Goal: Task Accomplishment & Management: Use online tool/utility

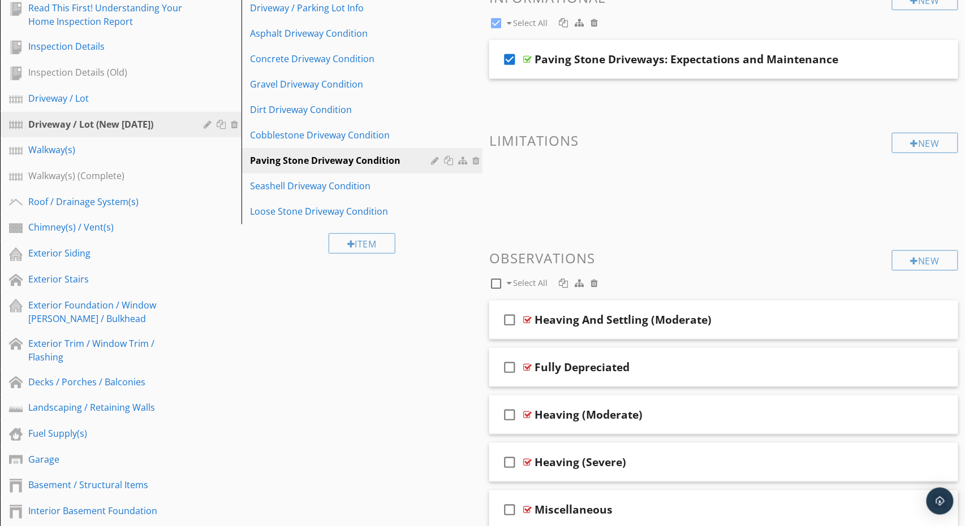
scroll to position [250, 0]
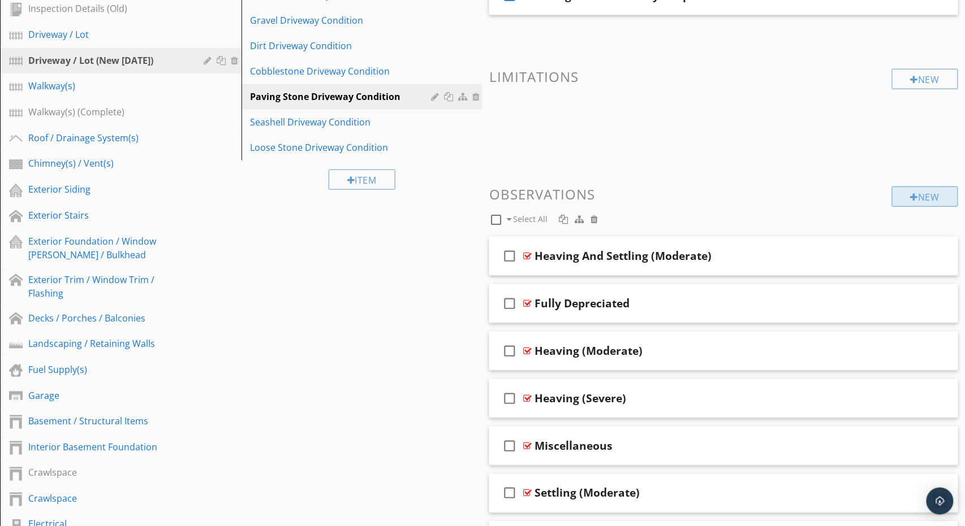
click at [919, 196] on div "New" at bounding box center [925, 197] width 66 height 20
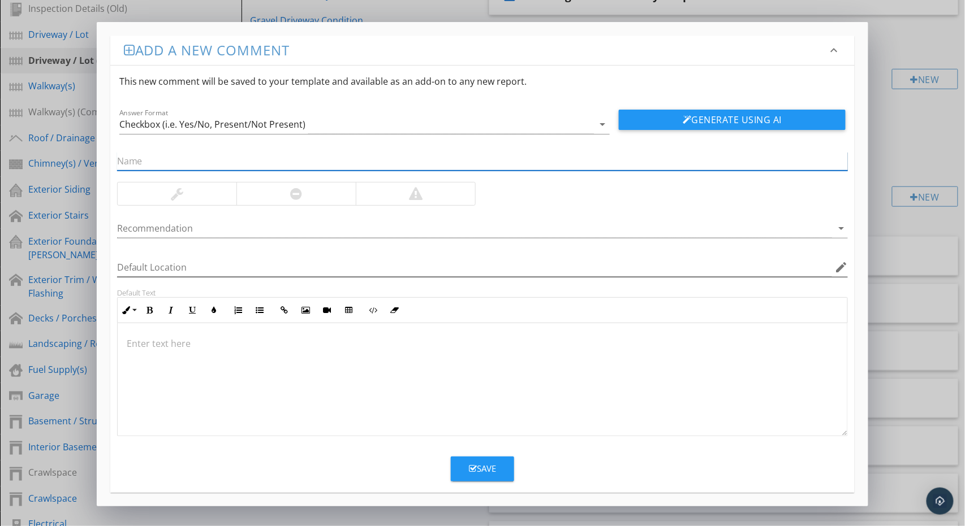
paste input "Minor Heaving"
type input "Minor Heaving"
click at [460, 357] on div at bounding box center [483, 379] width 730 height 113
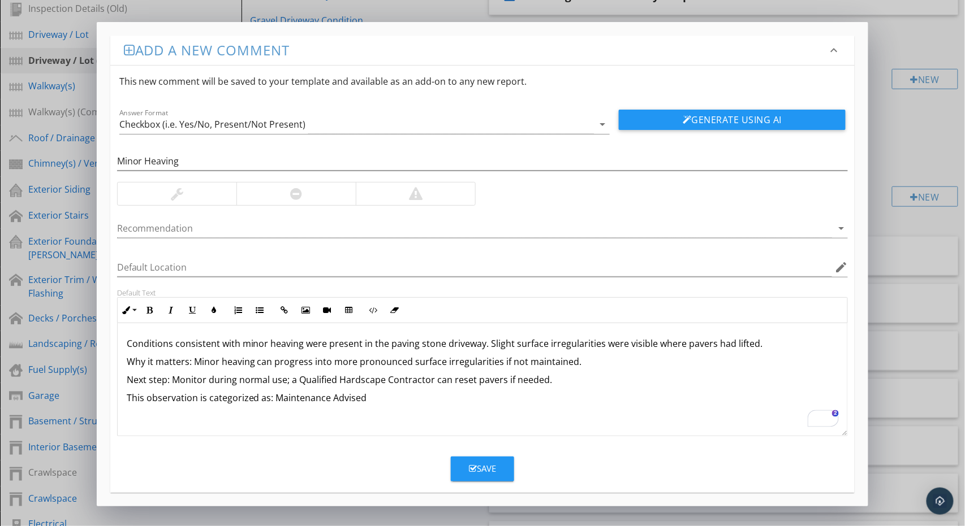
click at [200, 189] on div at bounding box center [177, 194] width 119 height 23
click at [226, 227] on div at bounding box center [474, 228] width 715 height 19
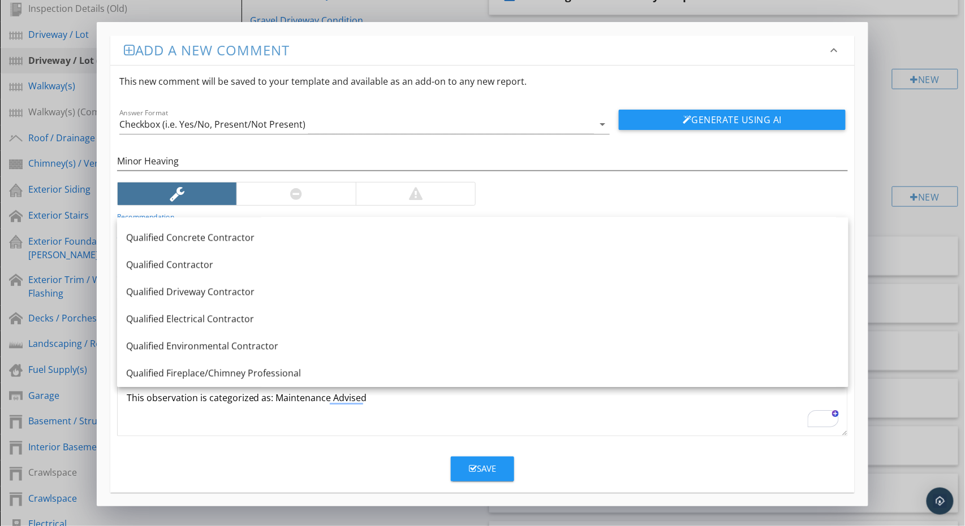
scroll to position [1150, 0]
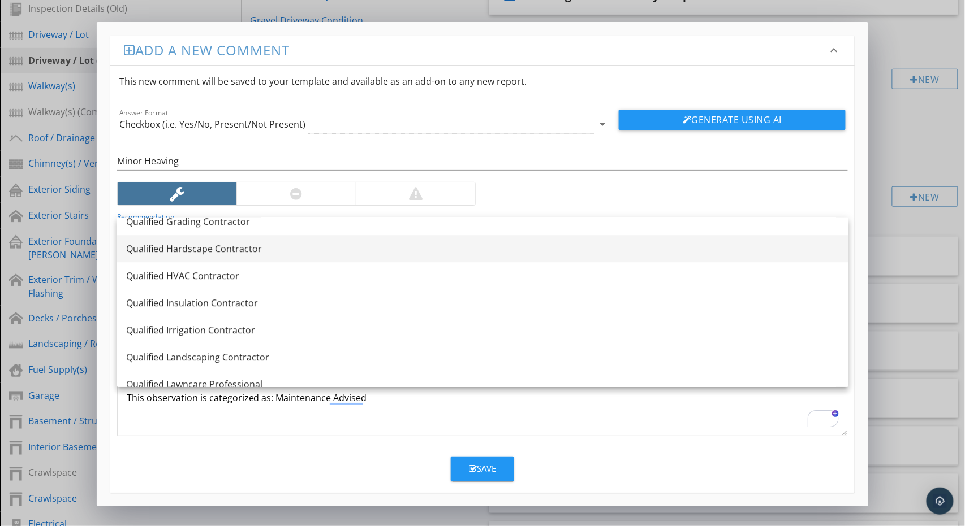
click at [387, 256] on link "Qualified Hardscape Contractor" at bounding box center [482, 248] width 731 height 27
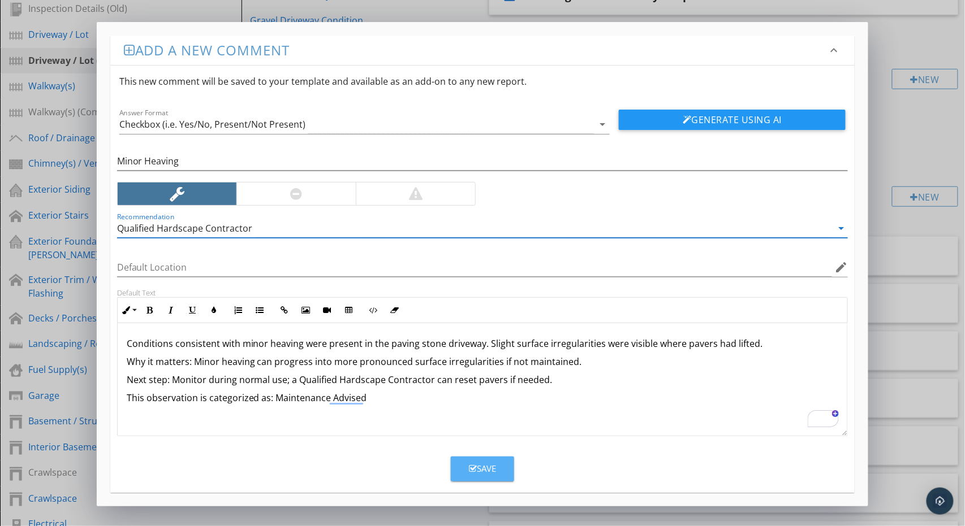
click at [474, 467] on icon "button" at bounding box center [473, 469] width 8 height 8
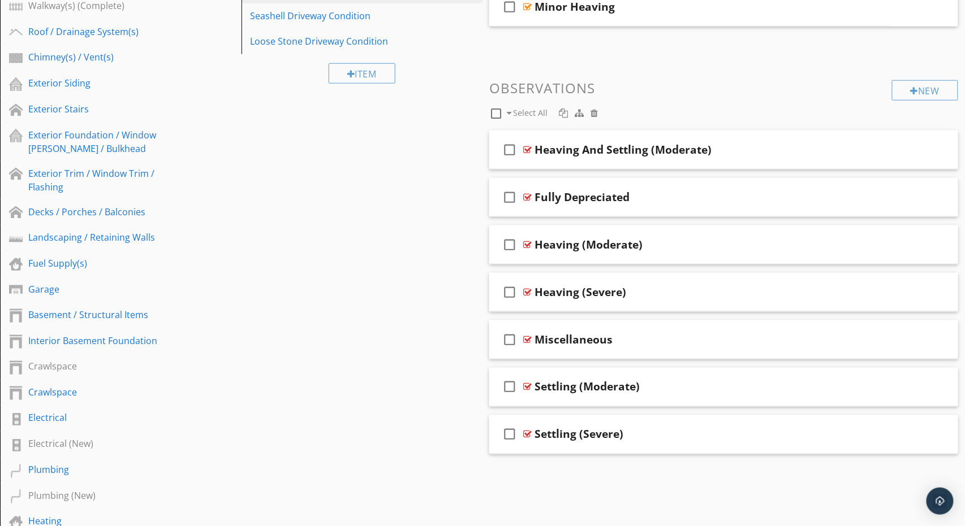
scroll to position [322, 0]
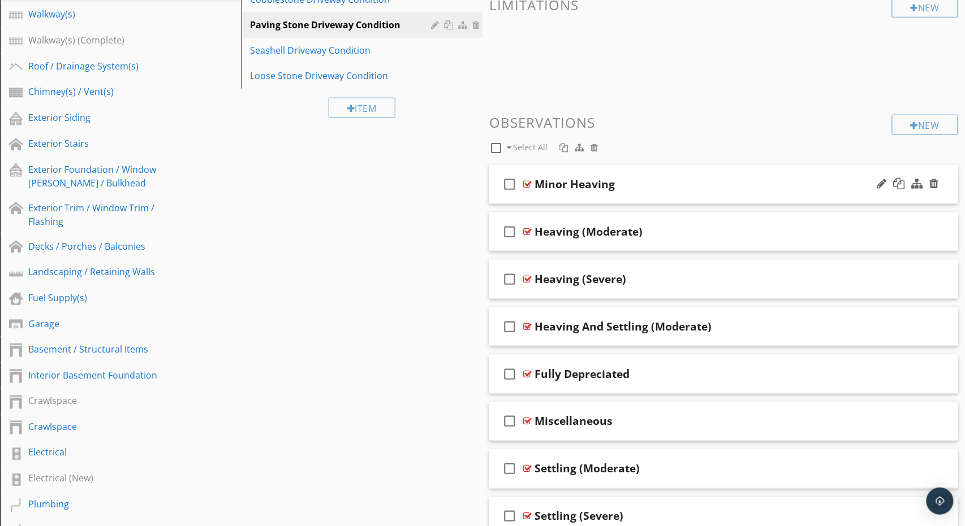
click at [509, 184] on icon "check_box_outline_blank" at bounding box center [509, 184] width 18 height 27
click at [593, 233] on div "Heaving (Moderate)" at bounding box center [588, 232] width 108 height 14
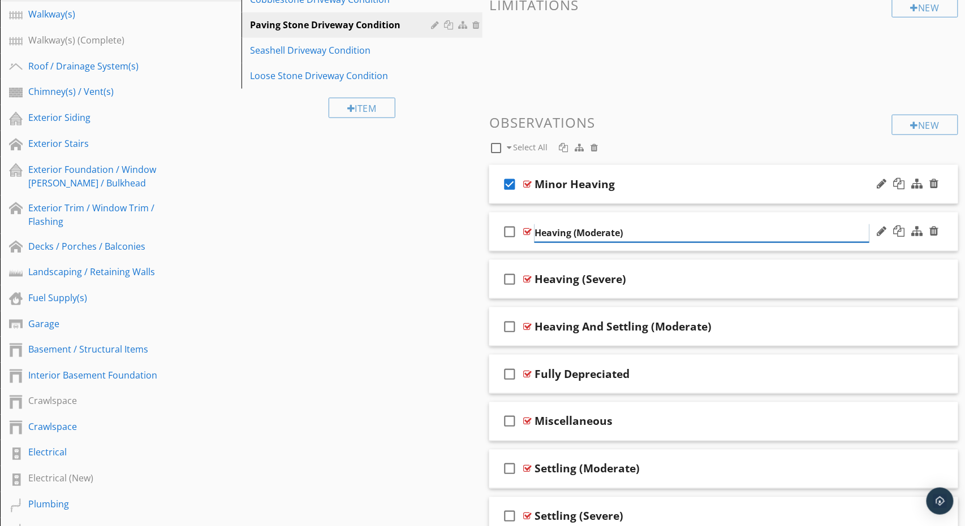
paste input "Moderate Heaving"
type input "Moderate Heaving"
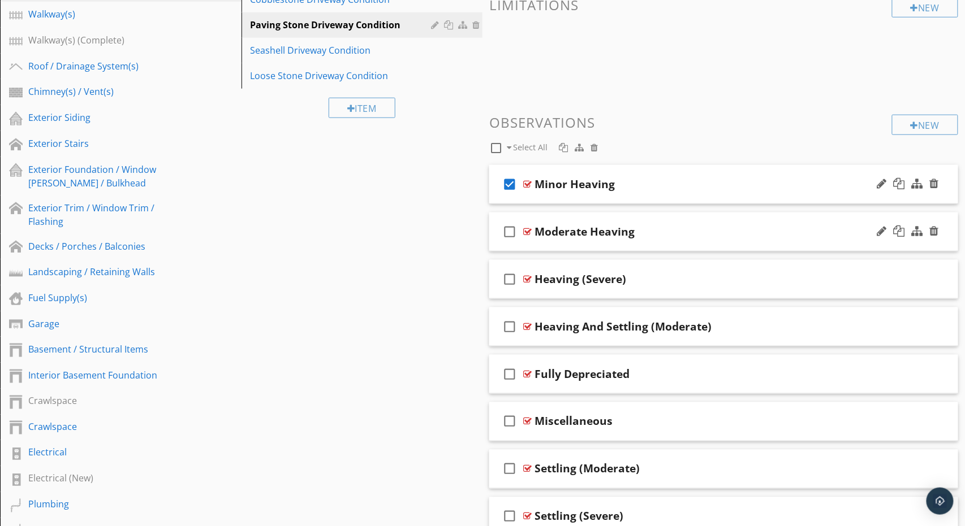
click at [780, 220] on div "check_box_outline_blank Moderate Heaving" at bounding box center [723, 232] width 469 height 39
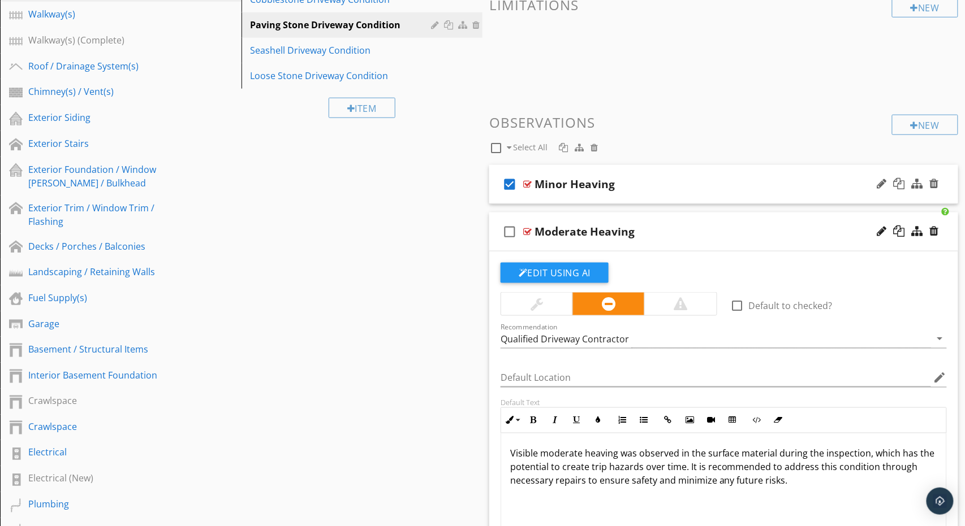
click at [582, 473] on p "Visible moderate heaving was observed in the surface material during the inspec…" at bounding box center [723, 467] width 427 height 41
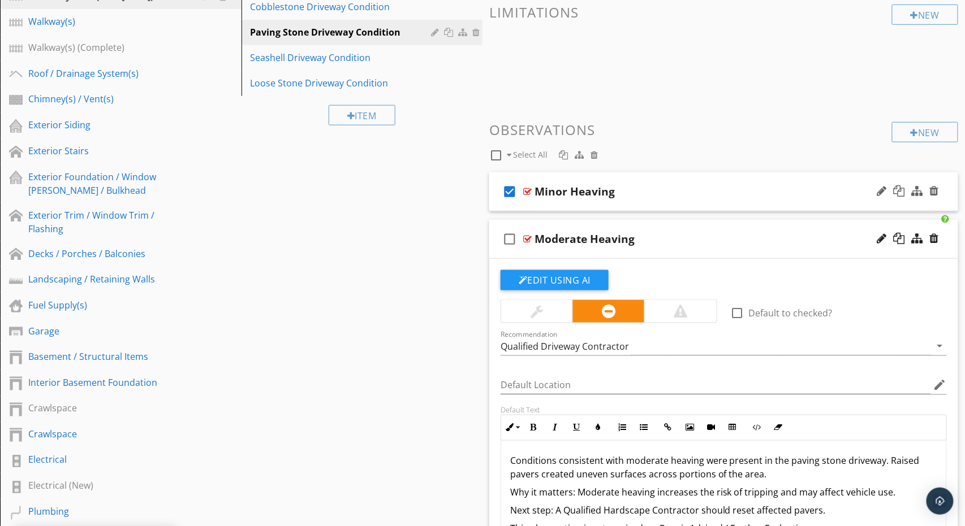
scroll to position [484, 0]
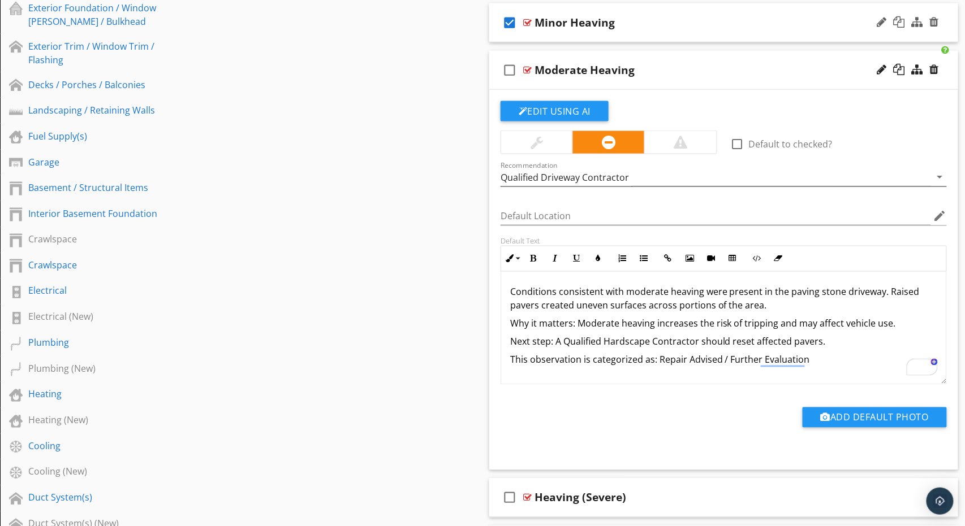
click at [594, 178] on div "Qualified Driveway Contractor" at bounding box center [564, 177] width 128 height 10
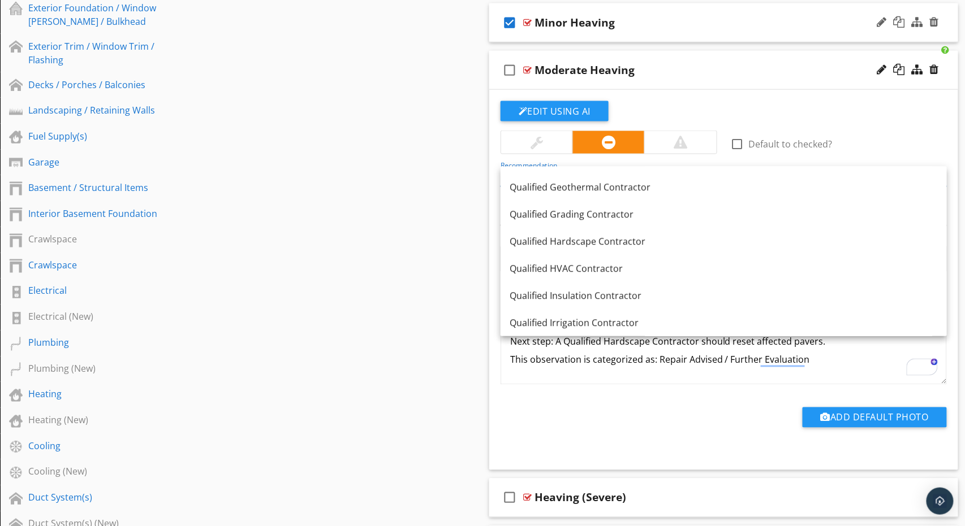
scroll to position [1121, 0]
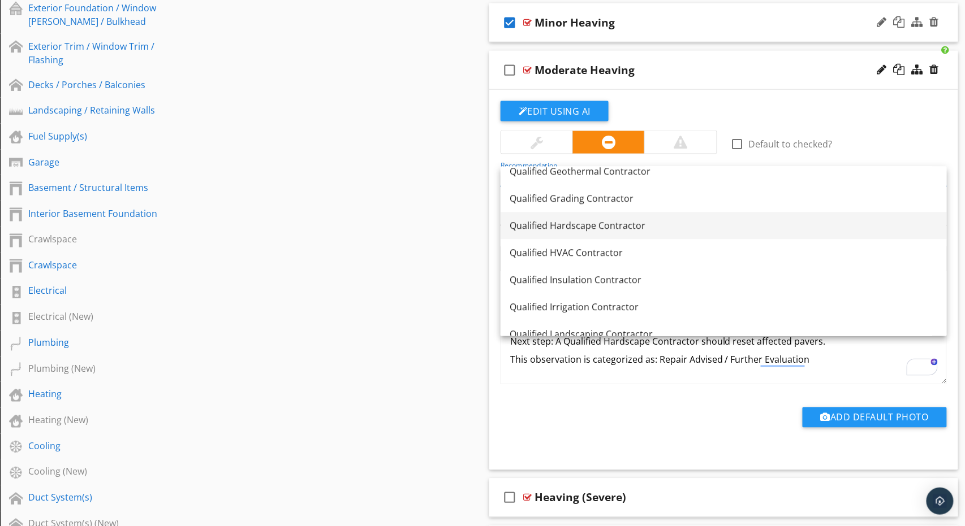
click at [586, 227] on div "Qualified Hardscape Contractor" at bounding box center [723, 226] width 428 height 14
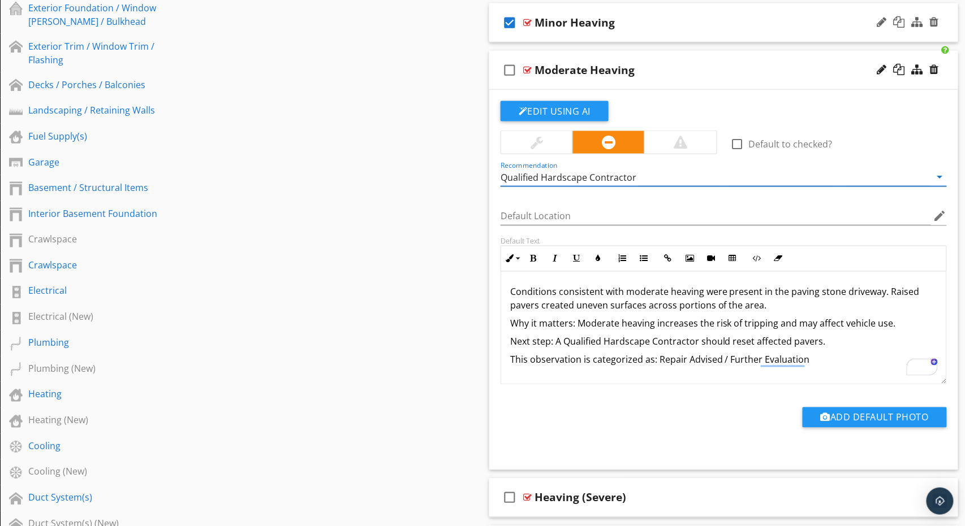
scroll to position [482, 0]
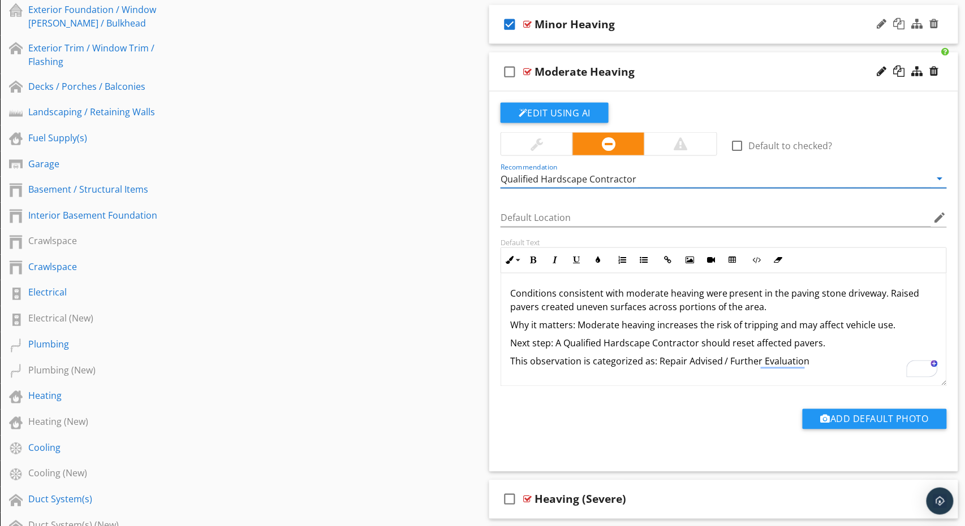
click at [510, 68] on icon "check_box_outline_blank" at bounding box center [509, 71] width 18 height 27
click at [682, 71] on div "Moderate Heaving" at bounding box center [701, 72] width 335 height 14
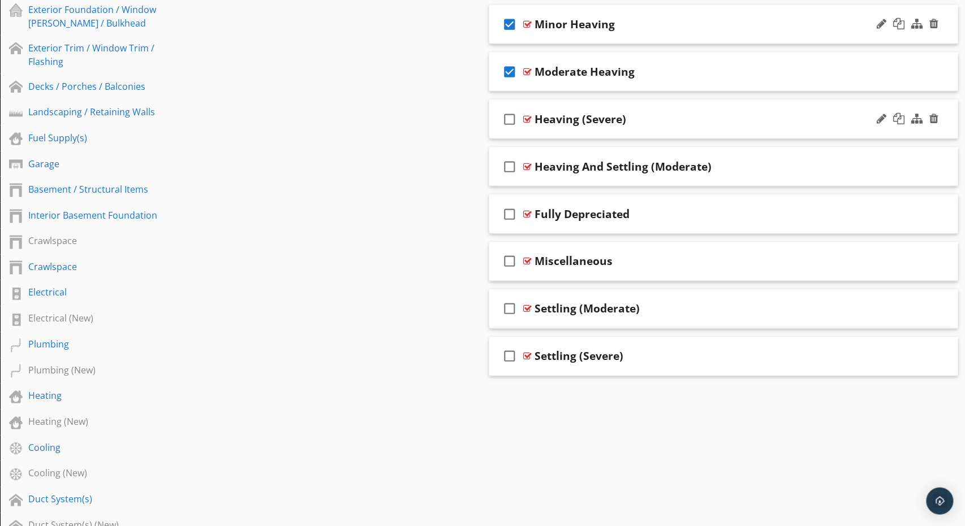
click at [511, 116] on icon "check_box_outline_blank" at bounding box center [509, 119] width 18 height 27
click at [659, 109] on div "check_box Heaving (Severe)" at bounding box center [723, 119] width 469 height 39
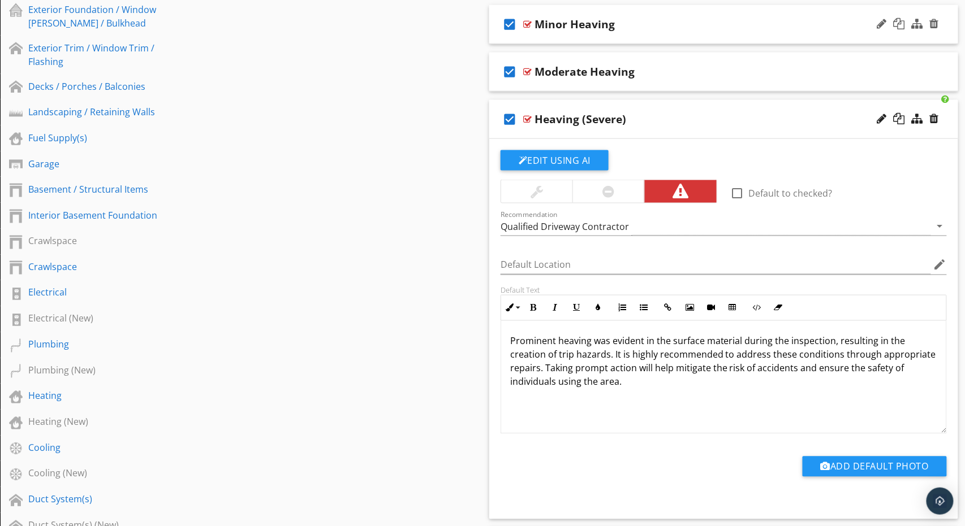
click at [555, 120] on div "Heaving (Severe)" at bounding box center [580, 120] width 92 height 14
paste input "Severe Heaving"
type input "Severe Heaving"
click at [561, 357] on p "Prominent heaving was evident in the surface material during the inspection, re…" at bounding box center [723, 362] width 427 height 54
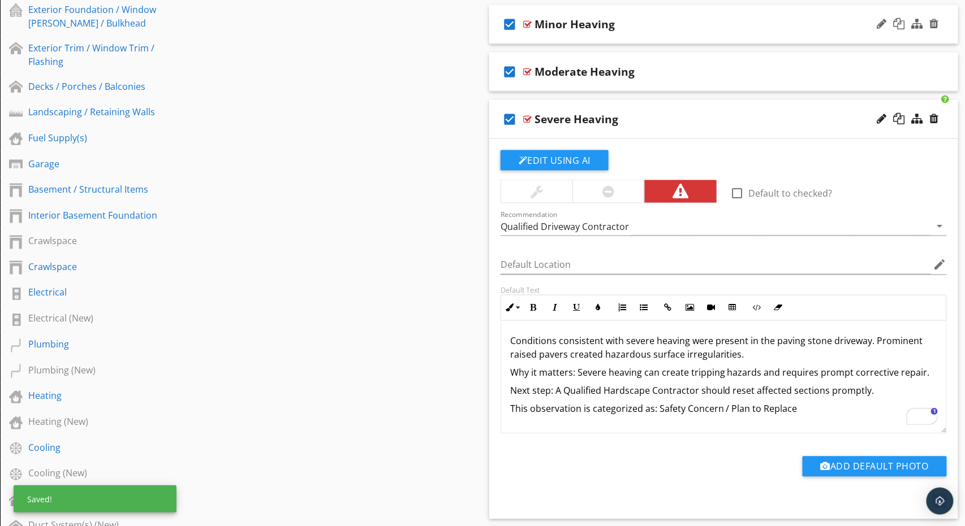
click at [664, 108] on div "check_box Severe Heaving" at bounding box center [723, 119] width 469 height 39
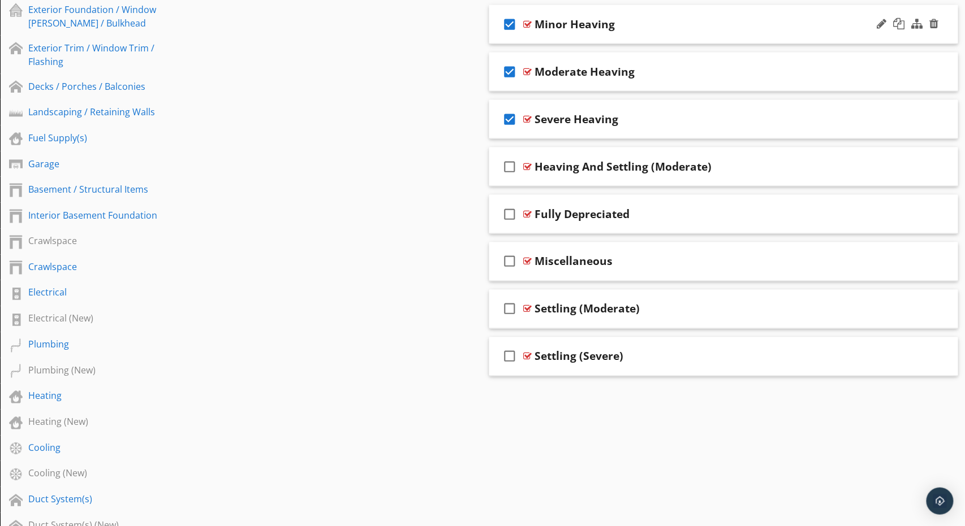
scroll to position [312, 0]
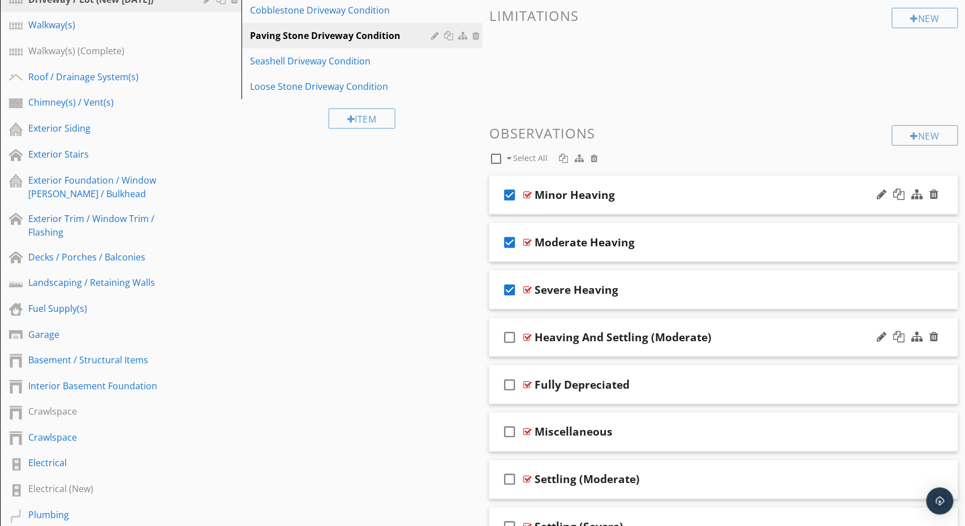
click at [746, 325] on div "check_box_outline_blank Heaving And Settling (Moderate)" at bounding box center [723, 337] width 469 height 39
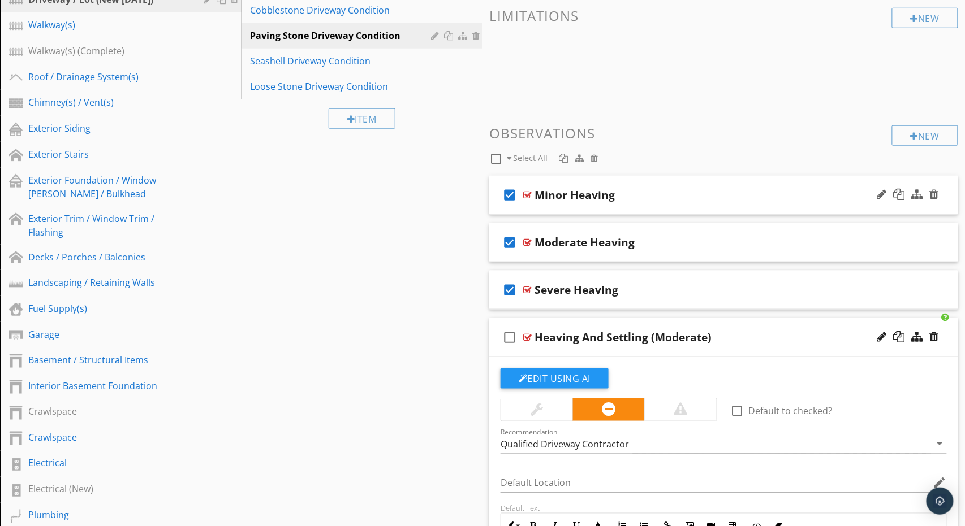
click at [604, 334] on div "Heaving And Settling (Moderate)" at bounding box center [622, 338] width 177 height 14
paste input "Minor Settling"
type input "Minor Settling"
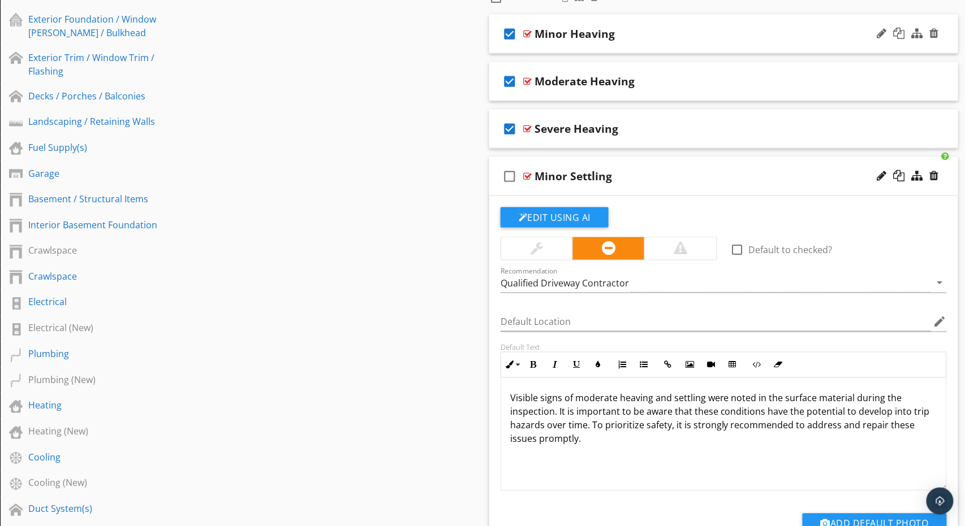
scroll to position [483, 0]
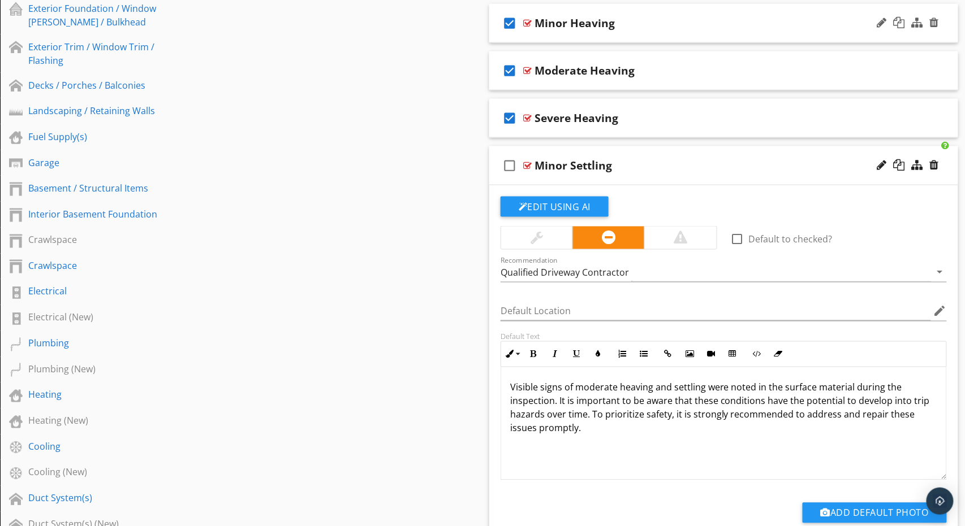
click at [528, 245] on div at bounding box center [536, 238] width 71 height 23
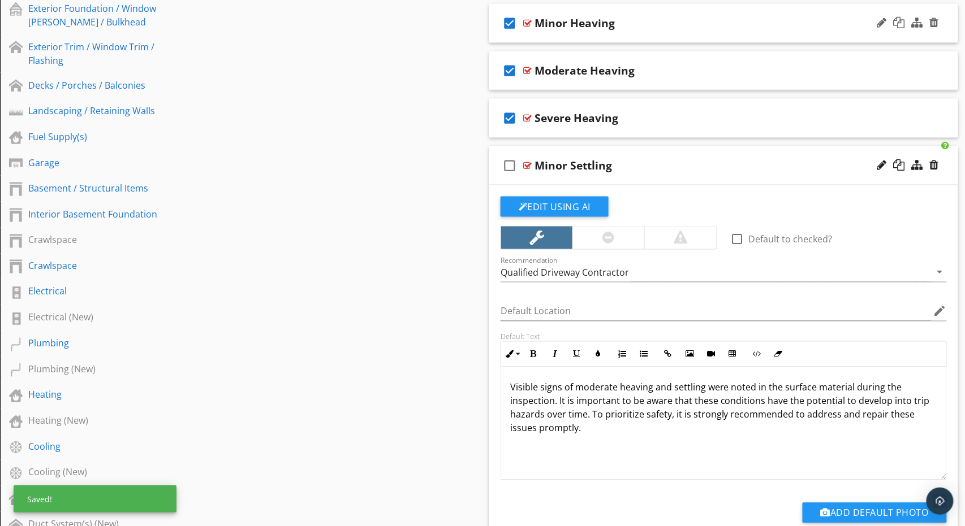
click at [508, 165] on icon "check_box_outline_blank" at bounding box center [509, 165] width 18 height 27
click at [563, 382] on p "Visible signs of moderate heaving and settling were noted in the surface materi…" at bounding box center [723, 408] width 427 height 54
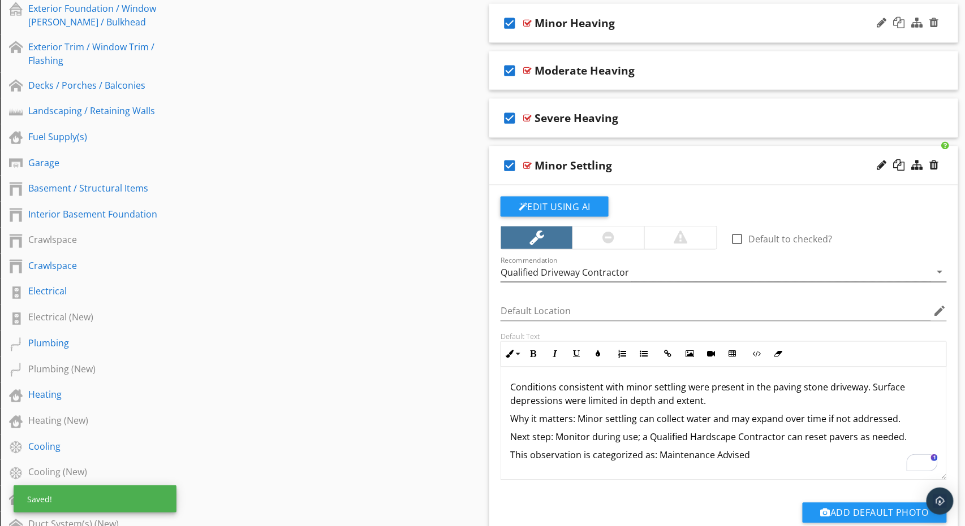
click at [548, 268] on div "Qualified Driveway Contractor" at bounding box center [564, 273] width 128 height 10
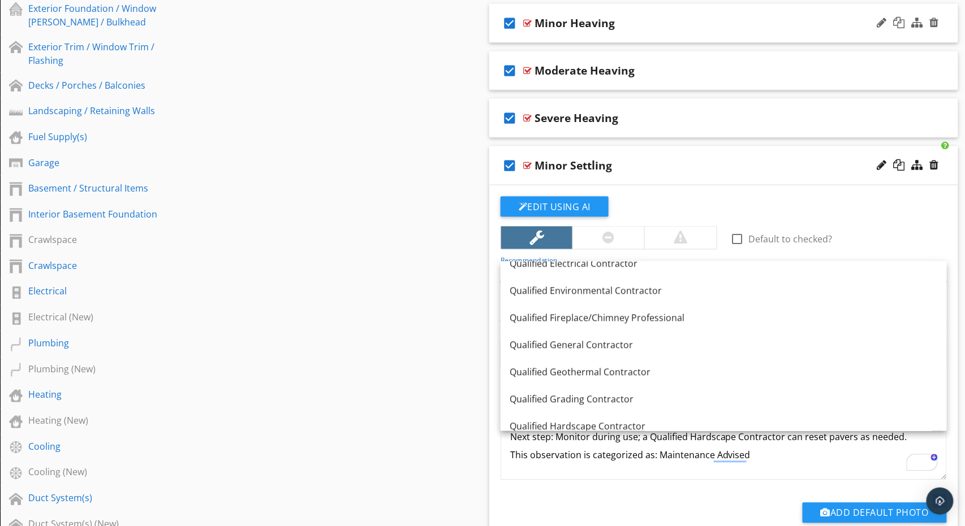
scroll to position [1016, 0]
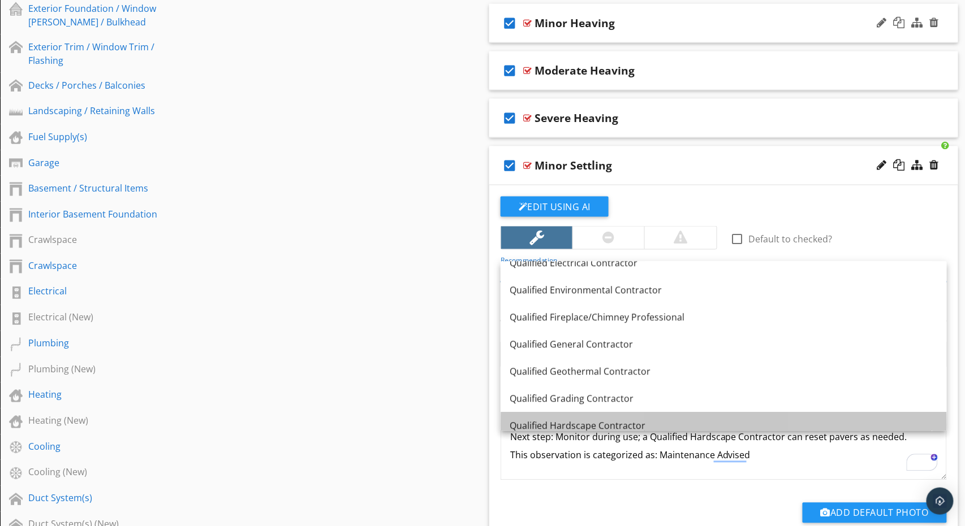
click at [564, 422] on div "Qualified Hardscape Contractor" at bounding box center [723, 427] width 428 height 14
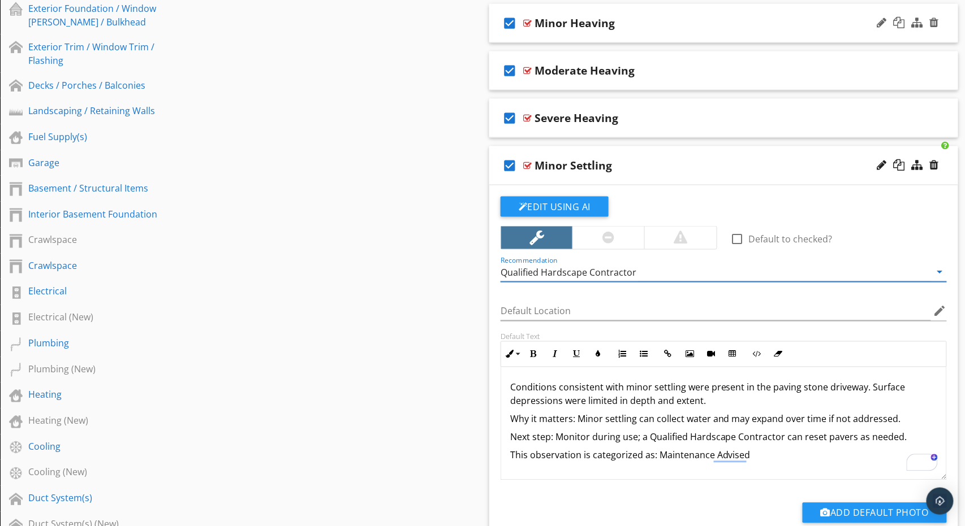
scroll to position [0, 0]
click at [657, 159] on div "Minor Settling" at bounding box center [701, 166] width 335 height 14
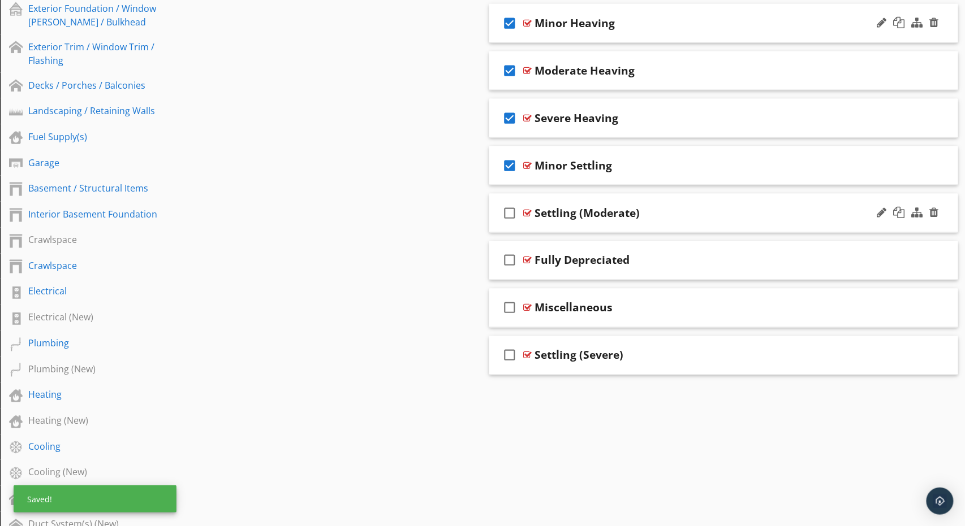
click at [656, 206] on div "Settling (Moderate)" at bounding box center [701, 213] width 335 height 14
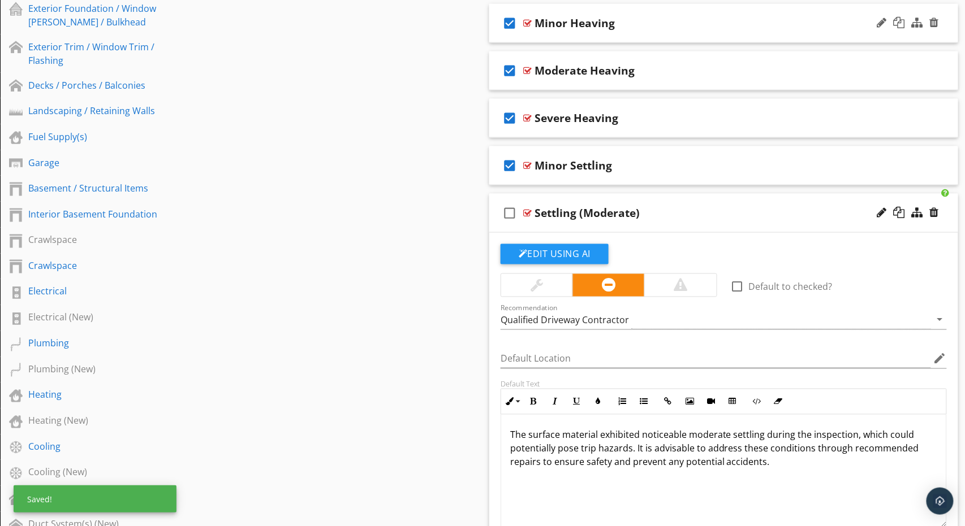
click at [572, 211] on div "Settling (Moderate)" at bounding box center [586, 213] width 105 height 14
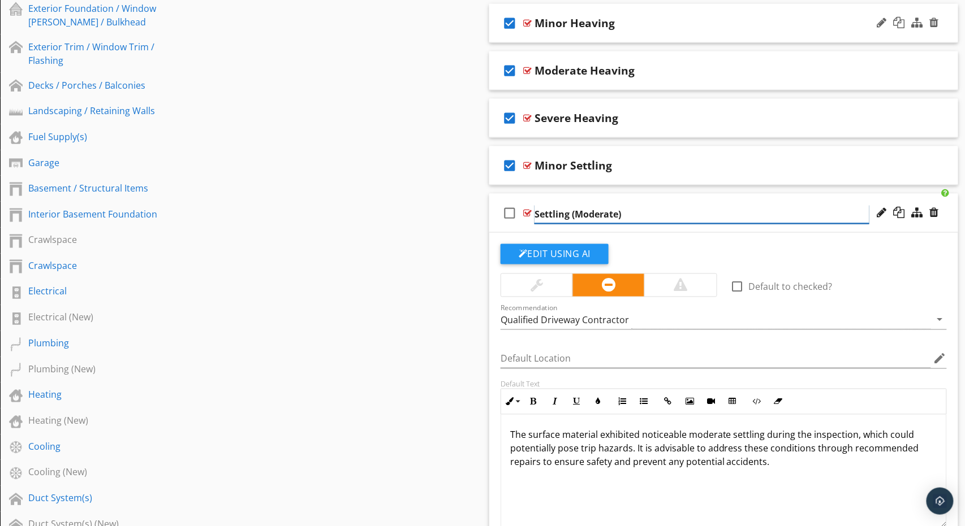
paste input "Moderate Settling"
type input "Moderate Settling"
click at [632, 449] on p "The surface material exhibited noticeable moderate settling during the inspecti…" at bounding box center [723, 449] width 427 height 41
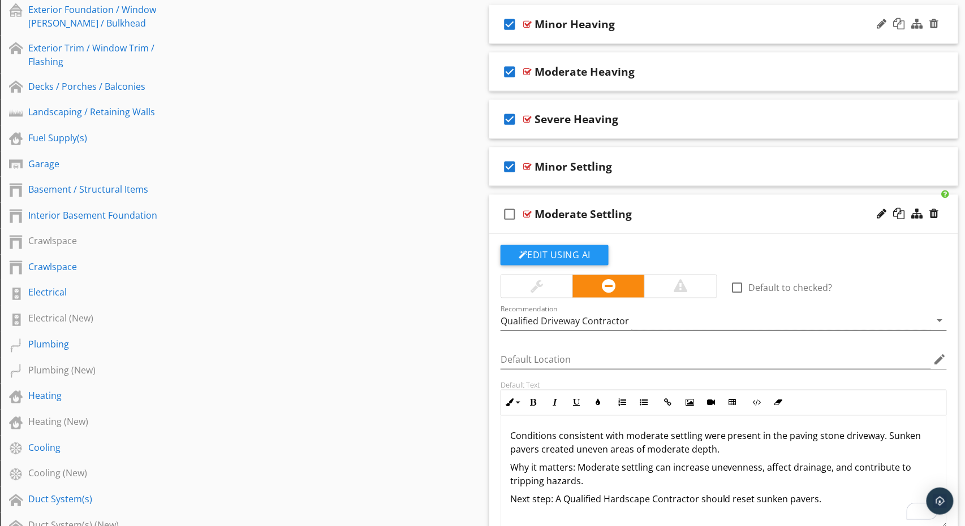
click at [569, 321] on div "Qualified Driveway Contractor" at bounding box center [564, 322] width 128 height 10
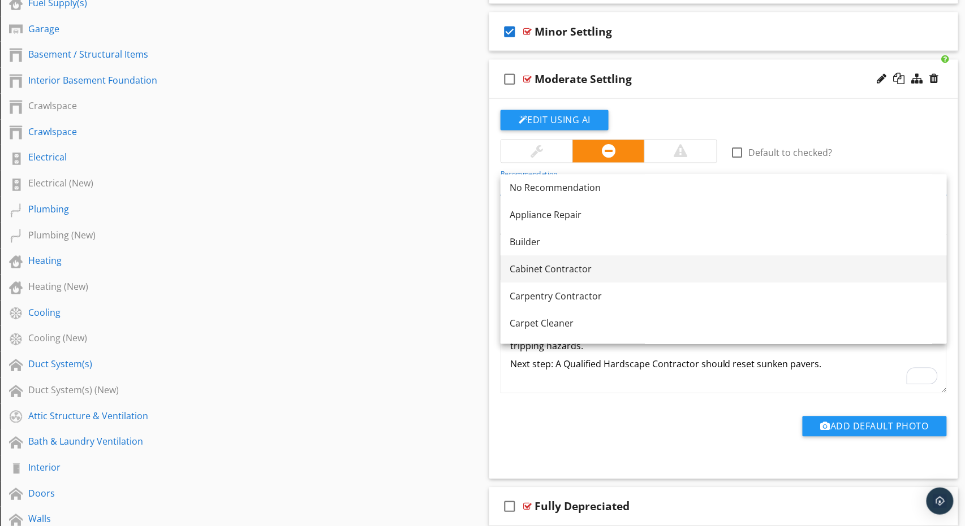
scroll to position [625, 0]
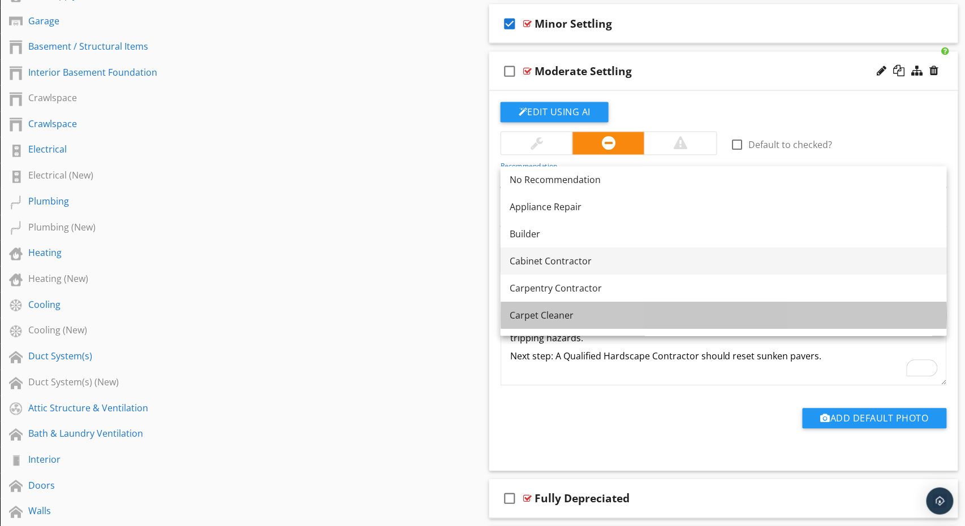
click at [658, 314] on div "Carpet Cleaner" at bounding box center [723, 316] width 428 height 14
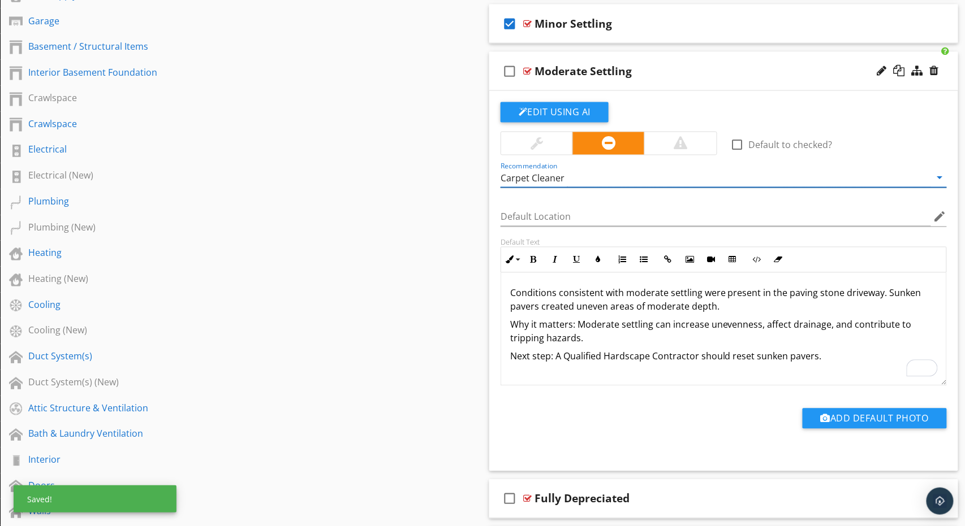
click at [653, 176] on div "Carpet Cleaner" at bounding box center [715, 178] width 430 height 19
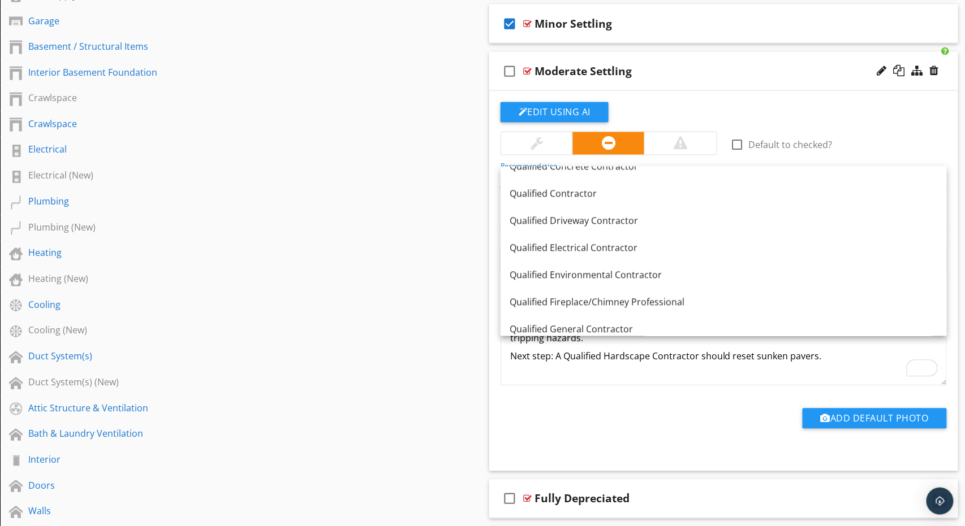
scroll to position [1076, 0]
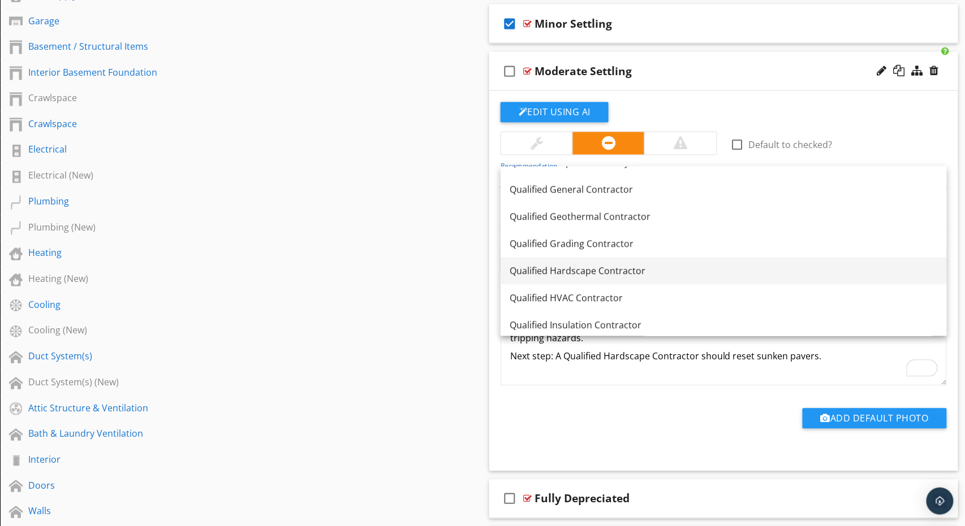
click at [639, 265] on div "Qualified Hardscape Contractor" at bounding box center [723, 272] width 428 height 14
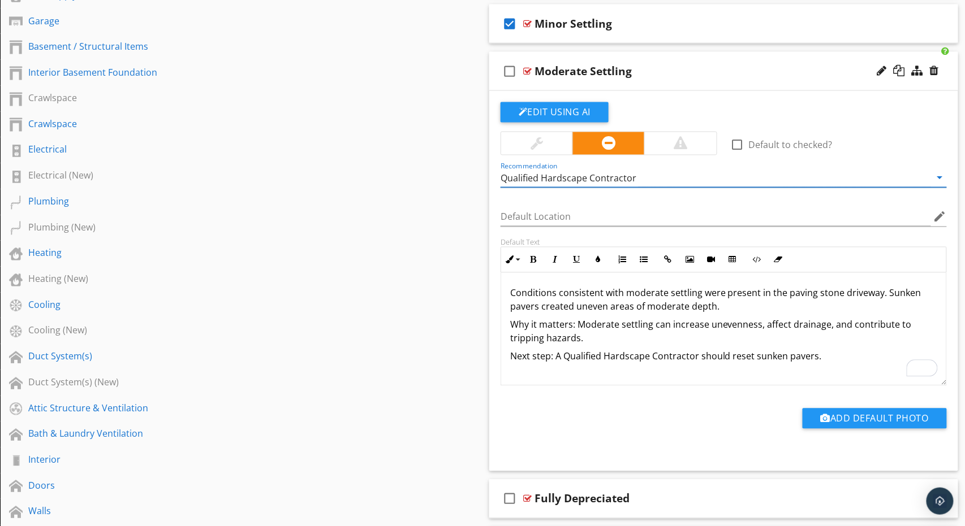
click at [515, 72] on icon "check_box_outline_blank" at bounding box center [509, 71] width 18 height 27
click at [651, 64] on div "Moderate Settling" at bounding box center [701, 71] width 335 height 14
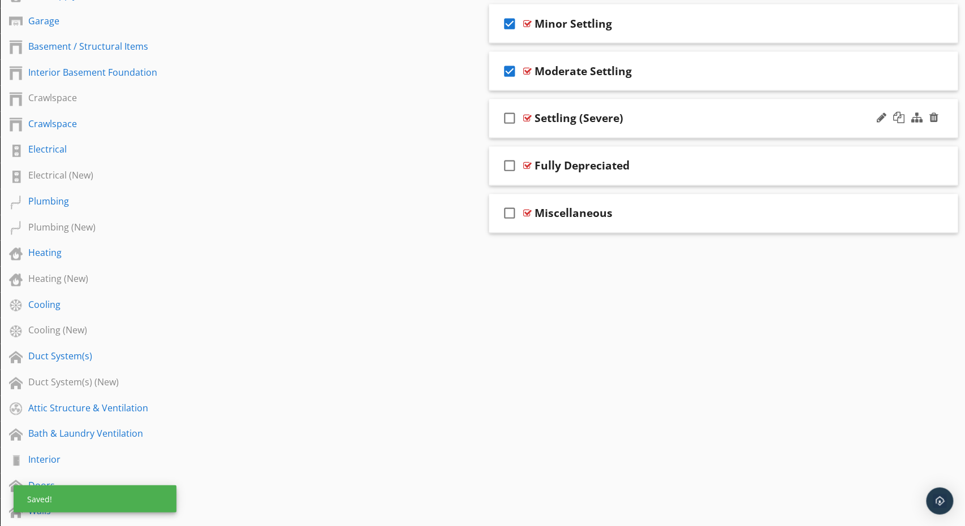
click at [681, 103] on div "check_box_outline_blank Settling (Severe)" at bounding box center [723, 119] width 469 height 39
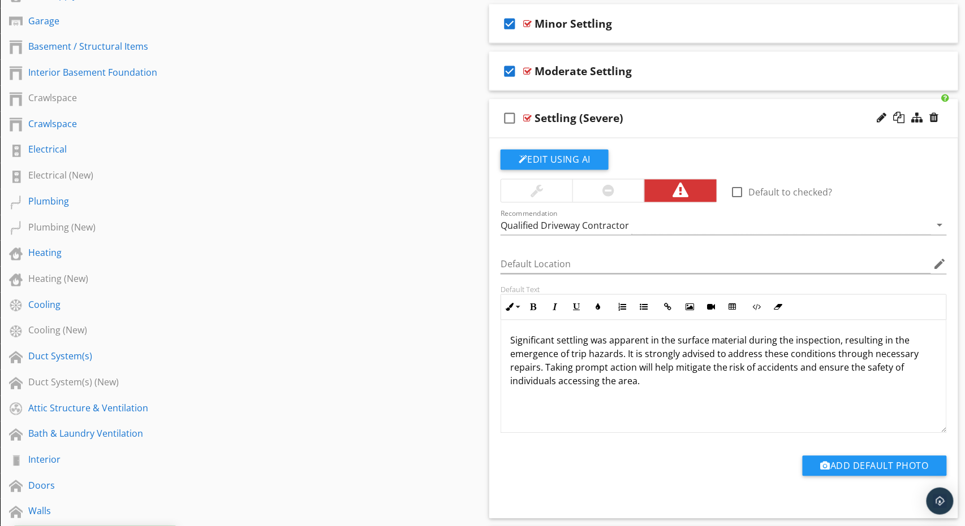
click at [575, 118] on div "Settling (Severe)" at bounding box center [578, 119] width 89 height 14
paste input "vere Settling"
type input "Severe Settling"
click at [682, 379] on p "Significant settling was apparent in the surface material during the inspection…" at bounding box center [723, 361] width 427 height 54
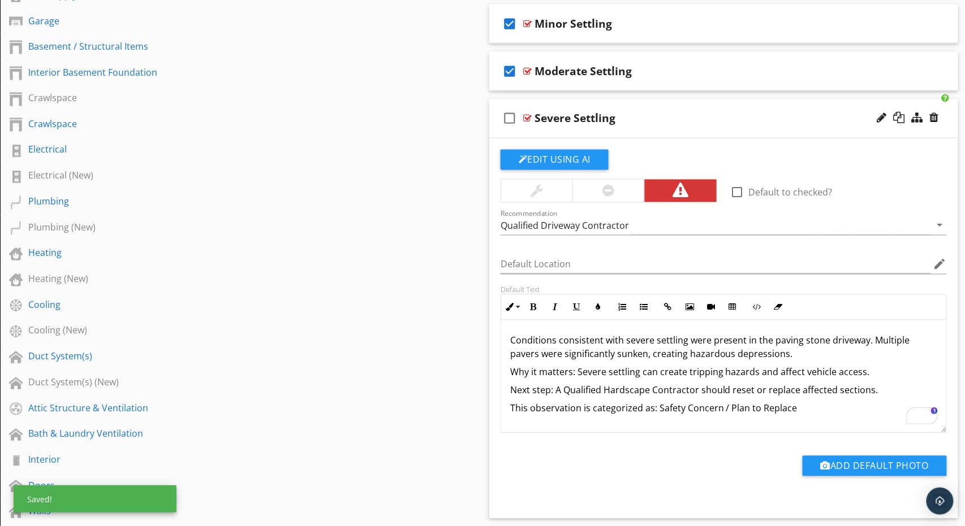
click at [507, 119] on icon "check_box_outline_blank" at bounding box center [509, 118] width 18 height 27
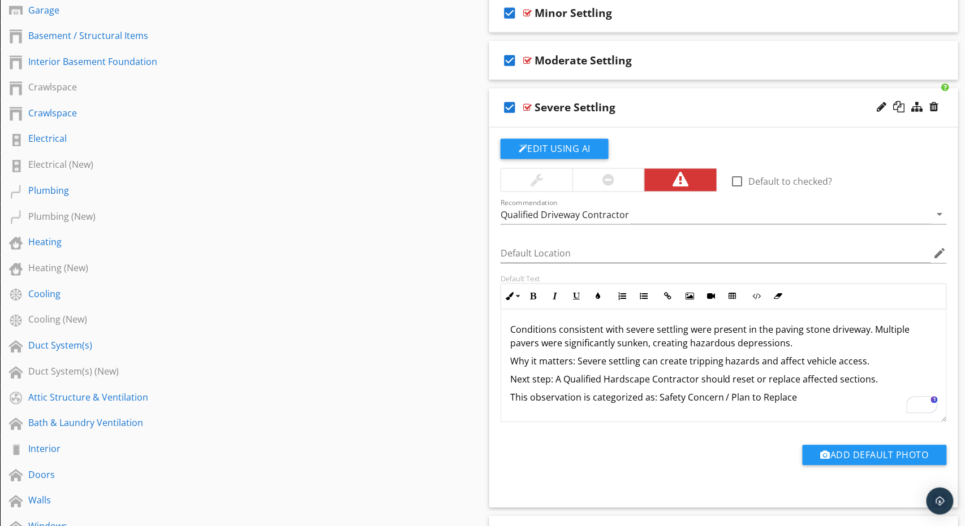
scroll to position [636, 0]
click at [664, 102] on div "Severe Settling" at bounding box center [701, 109] width 335 height 14
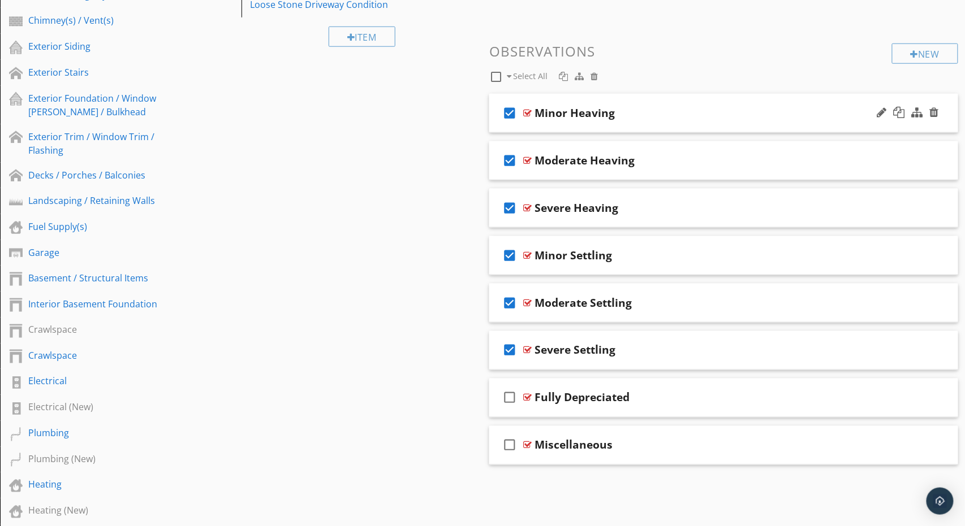
scroll to position [374, 0]
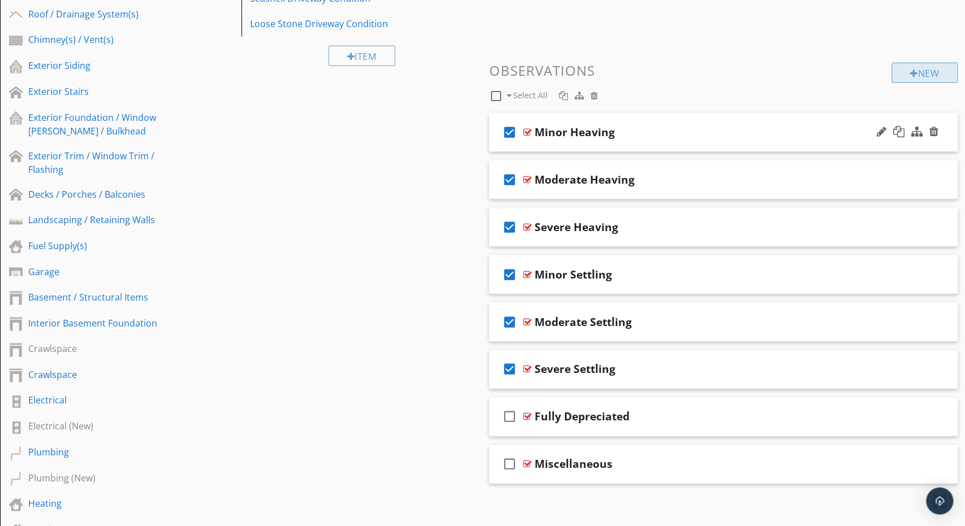
click at [938, 75] on div "New" at bounding box center [925, 73] width 66 height 20
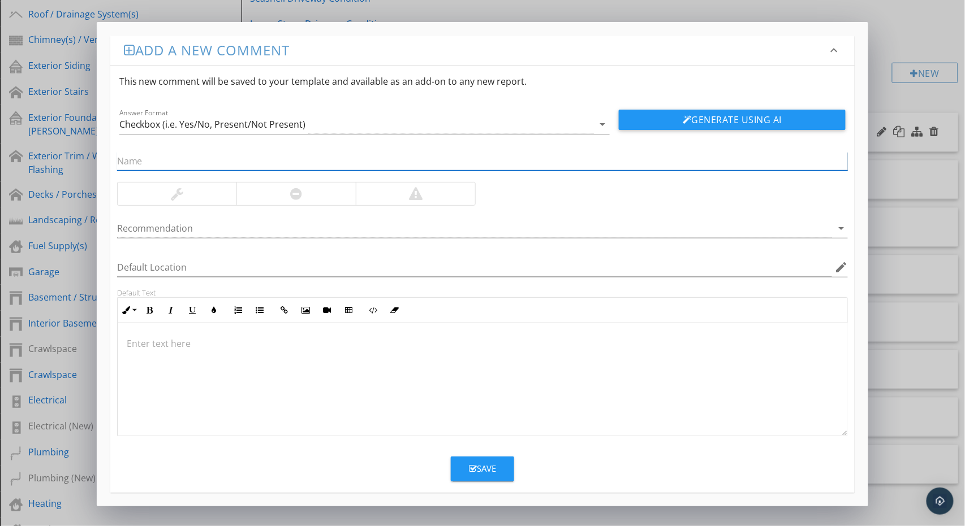
paste input "Minor Joint Loss"
type input "Minor Joint Loss"
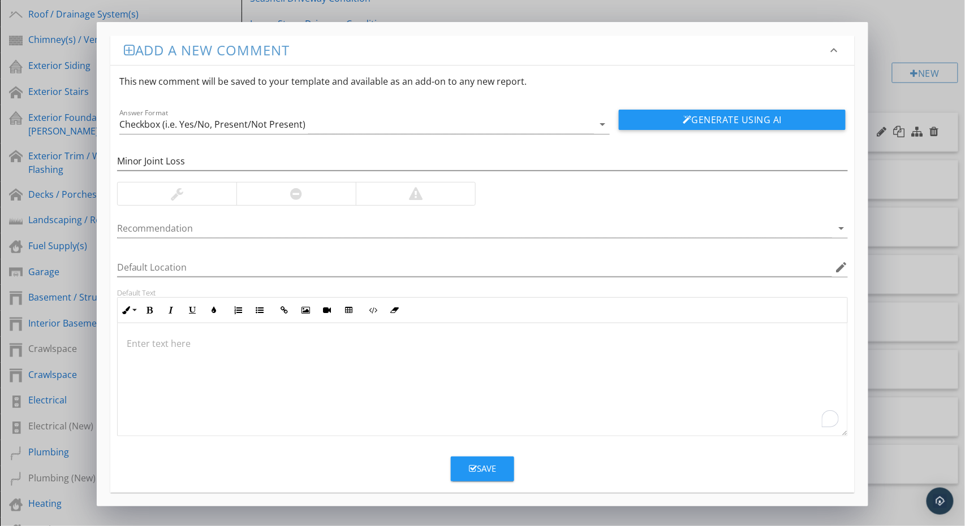
click at [376, 397] on div "To enrich screen reader interactions, please activate Accessibility in Grammarl…" at bounding box center [483, 379] width 730 height 113
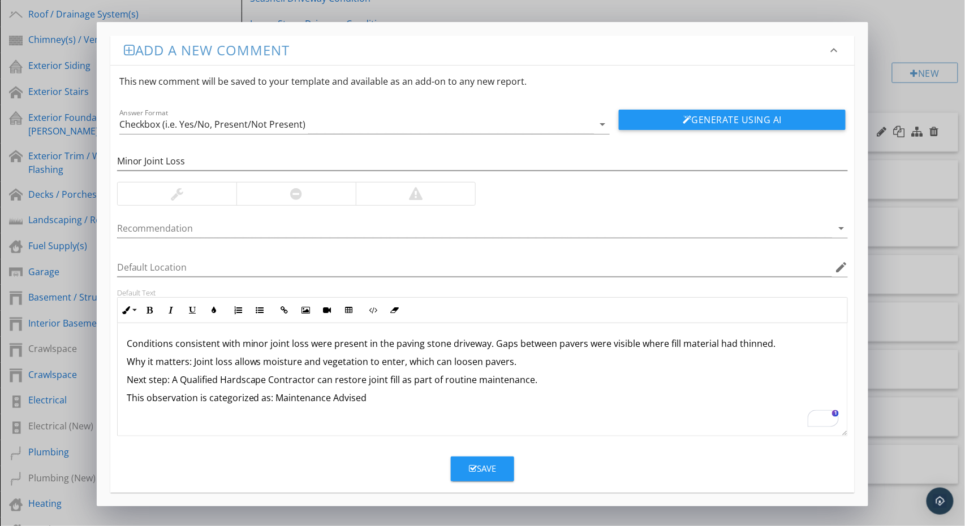
click at [202, 195] on div at bounding box center [177, 194] width 119 height 23
click at [227, 226] on div at bounding box center [474, 228] width 715 height 19
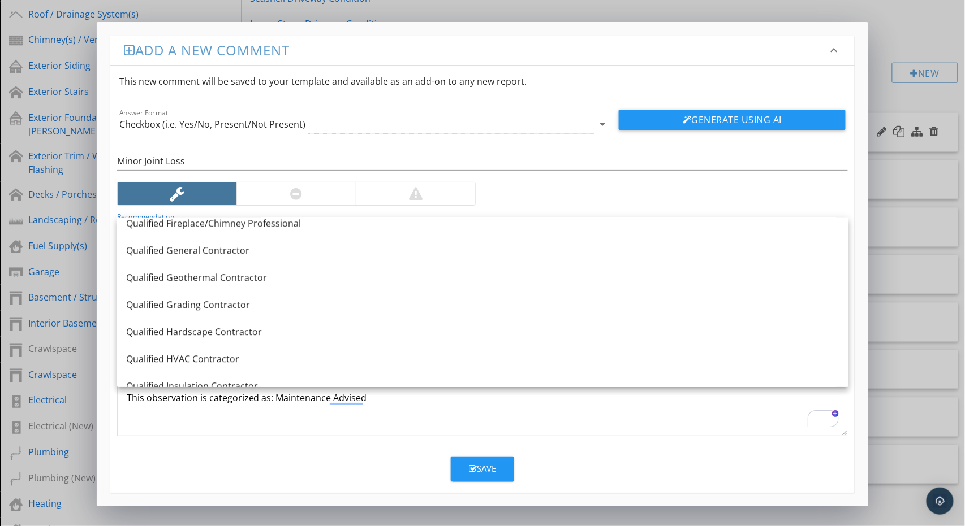
scroll to position [1073, 0]
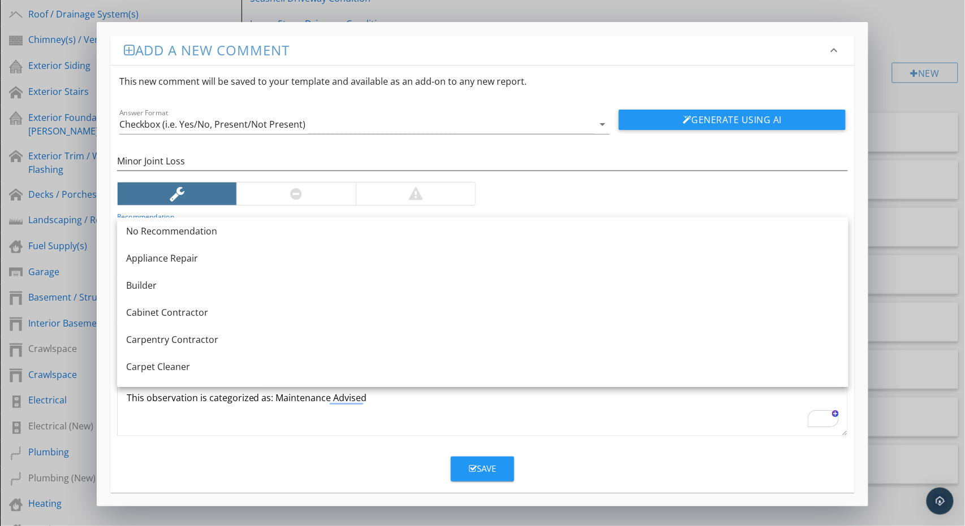
scroll to position [1073, 0]
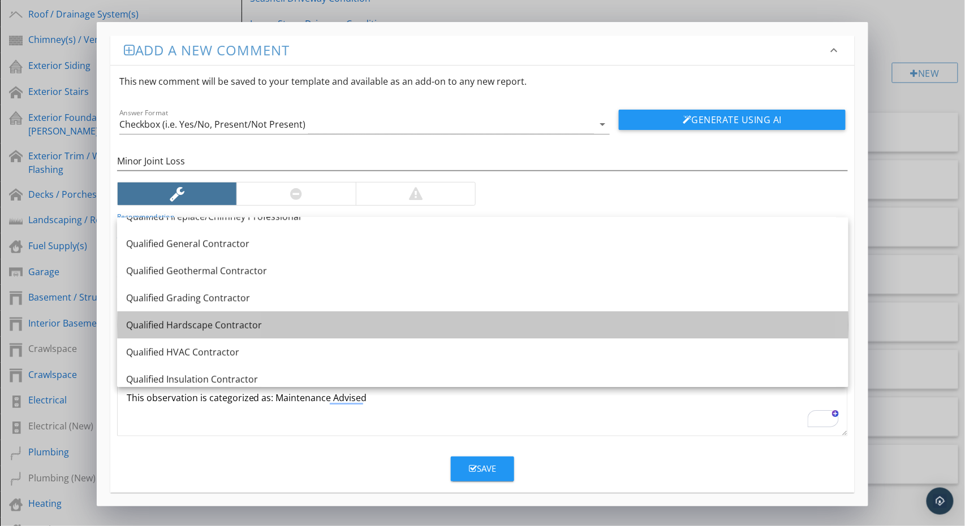
click at [348, 316] on link "Qualified Hardscape Contractor" at bounding box center [482, 325] width 731 height 27
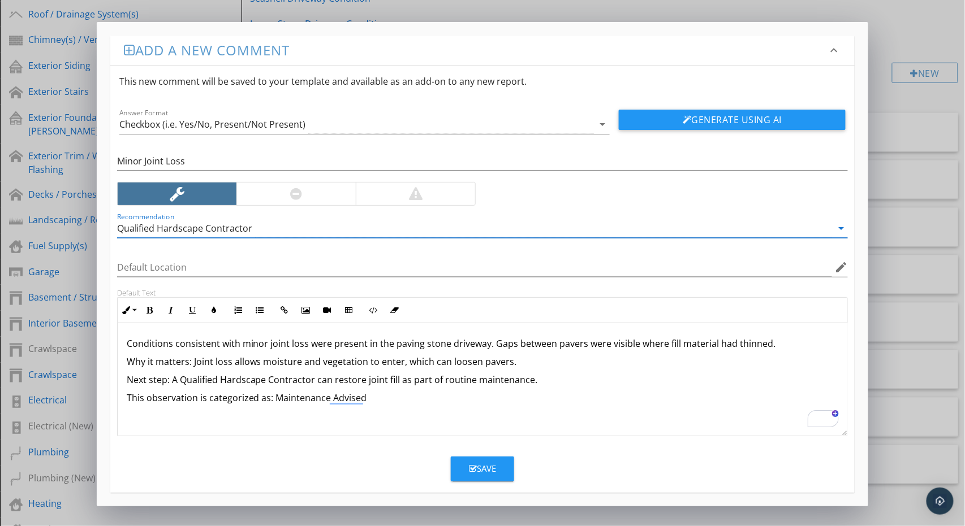
click at [476, 468] on div "Save" at bounding box center [482, 469] width 27 height 13
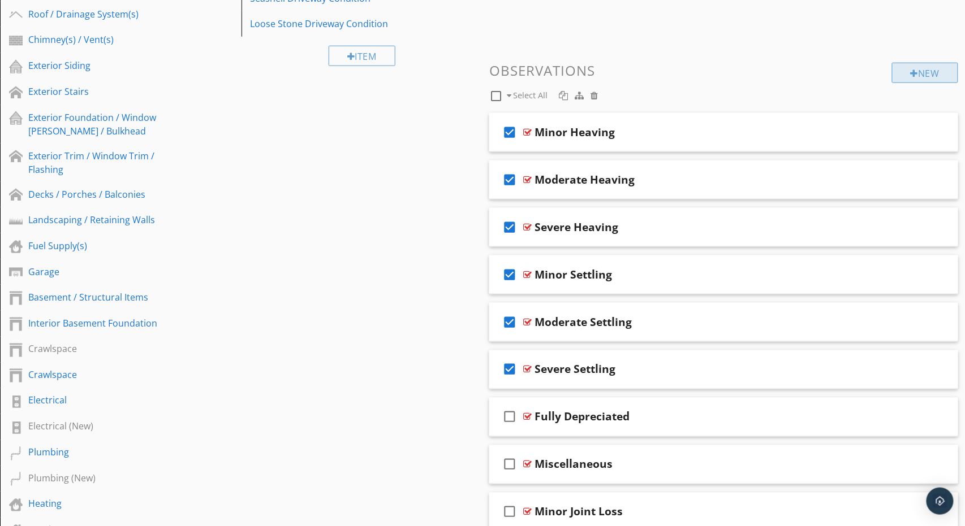
click at [921, 75] on div "New" at bounding box center [925, 73] width 66 height 20
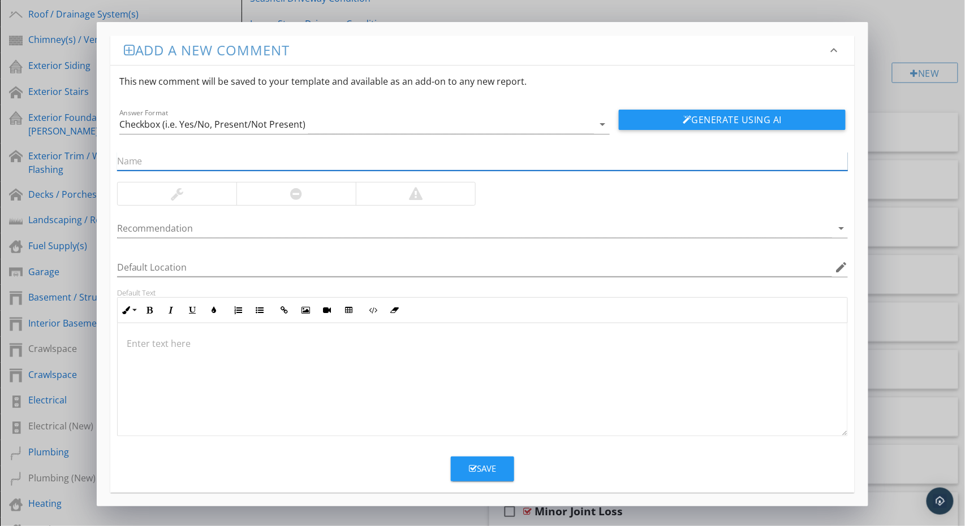
paste input "Moderate Joint Loss"
type input "Moderate Joint Loss"
click at [280, 187] on div at bounding box center [295, 194] width 119 height 23
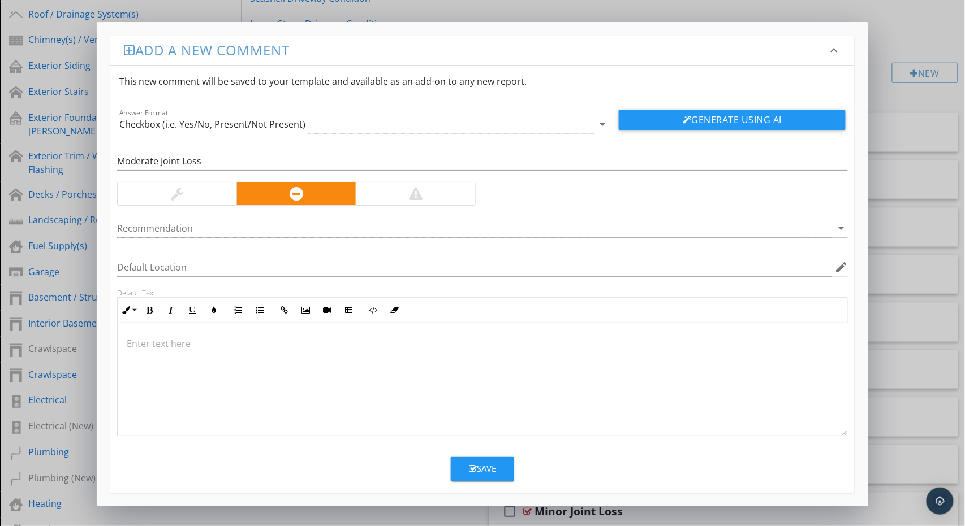
click at [270, 228] on div at bounding box center [474, 228] width 715 height 19
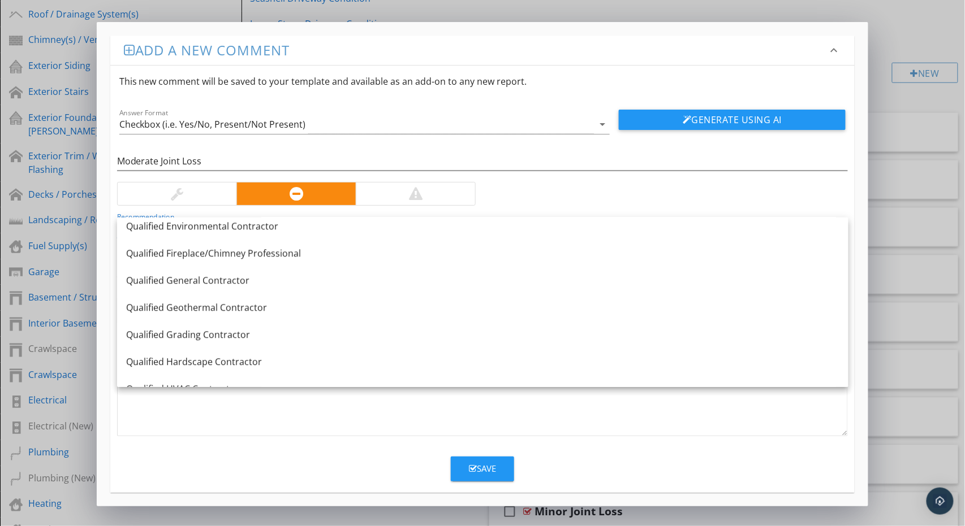
scroll to position [1042, 0]
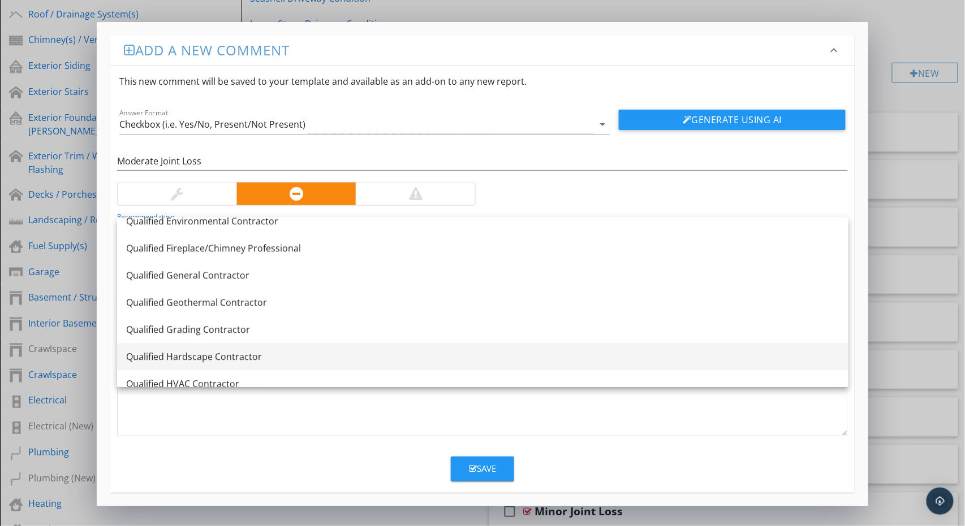
click at [344, 355] on div "Qualified Hardscape Contractor" at bounding box center [482, 357] width 713 height 14
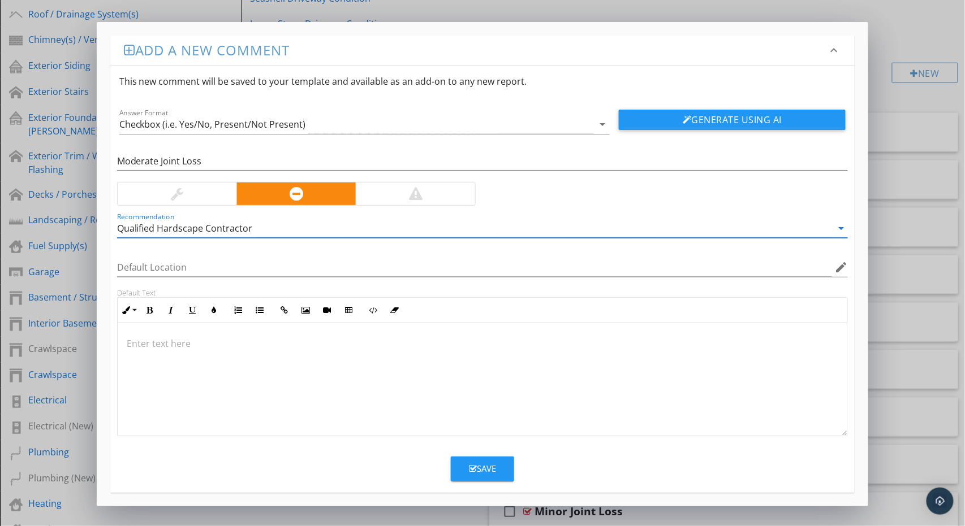
click at [317, 371] on div at bounding box center [483, 379] width 730 height 113
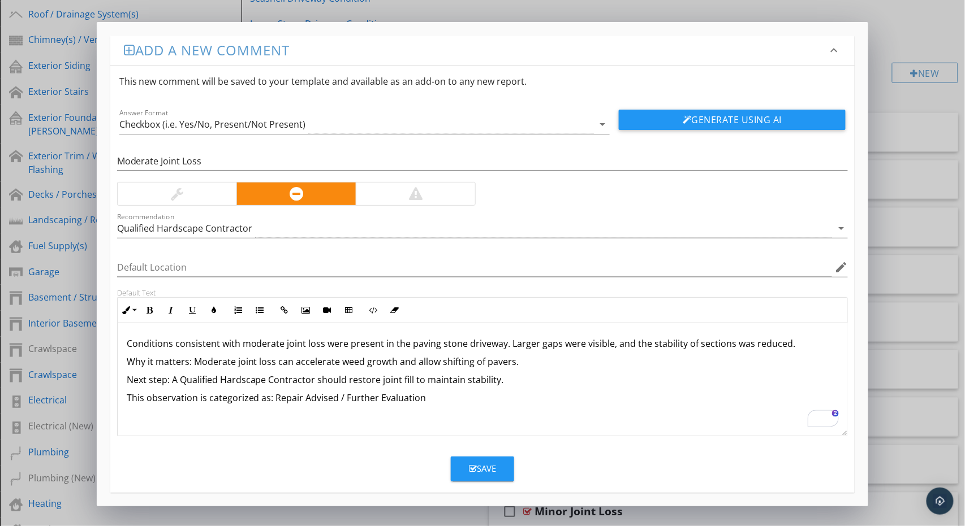
click at [486, 466] on div "Save" at bounding box center [482, 469] width 27 height 13
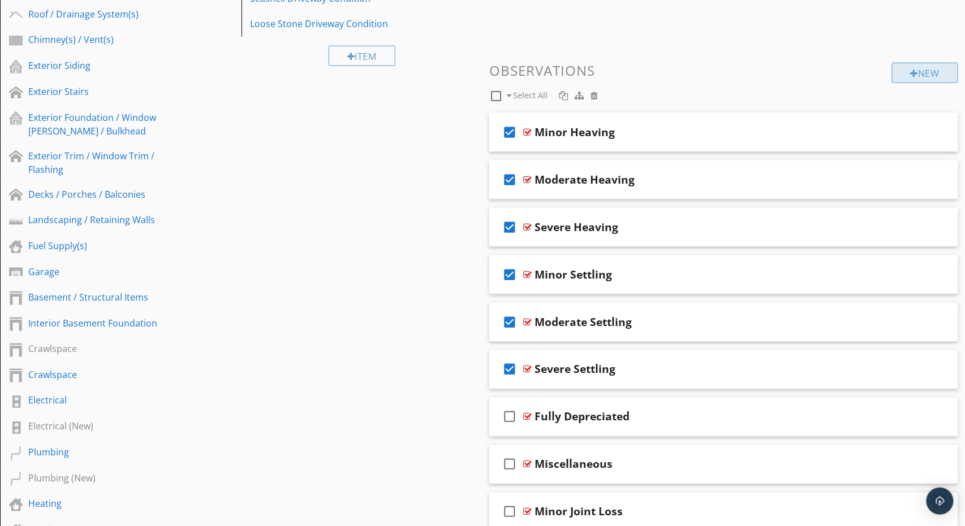
click at [915, 71] on div at bounding box center [914, 73] width 8 height 9
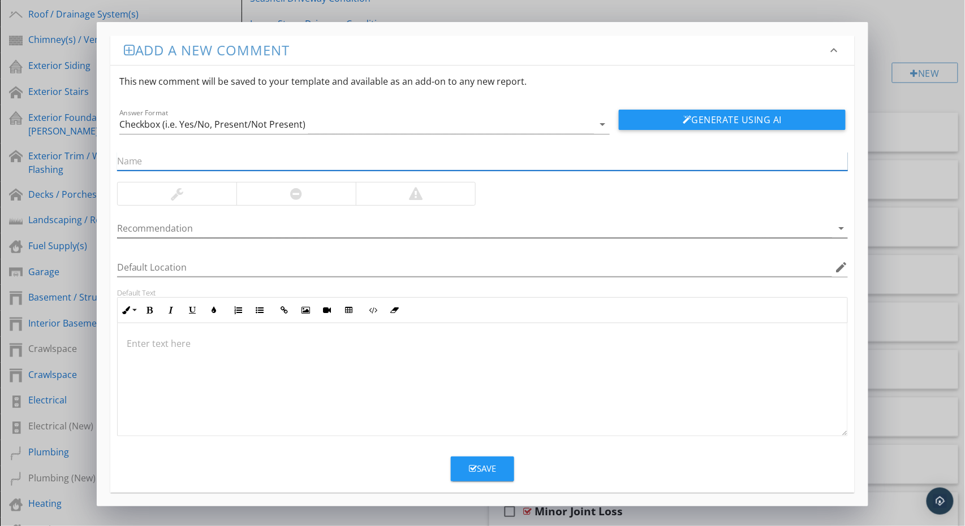
paste input "Severe Joint Loss"
type input "Severe Joint Loss"
click at [417, 194] on div at bounding box center [416, 194] width 14 height 14
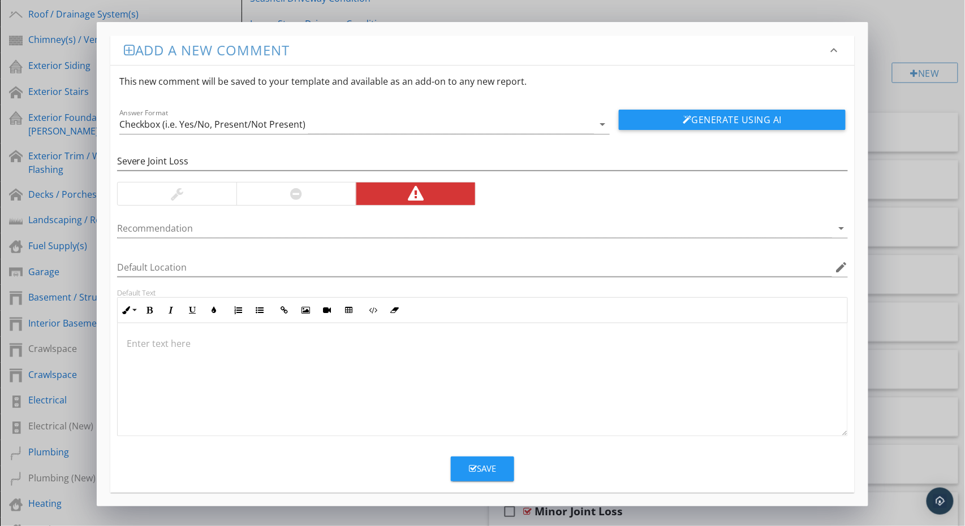
click at [412, 384] on div at bounding box center [483, 379] width 730 height 113
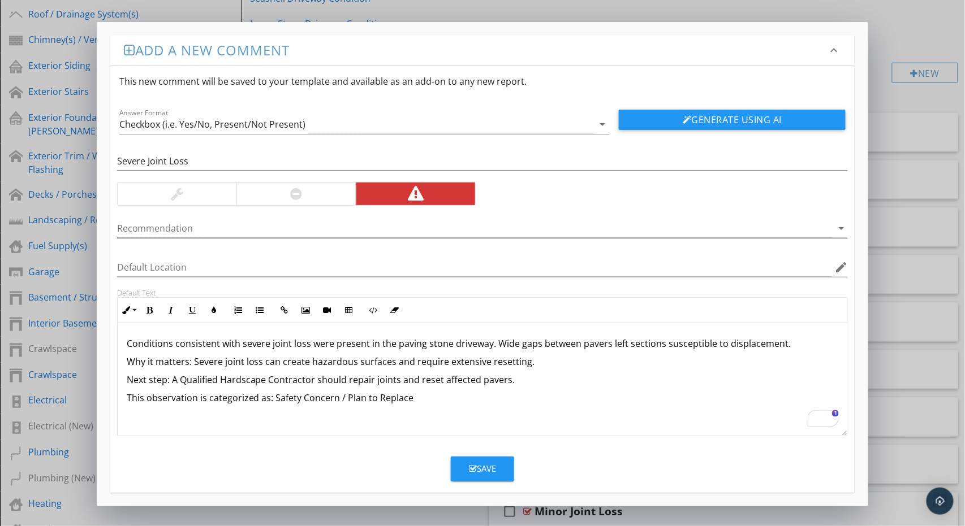
click at [254, 233] on div at bounding box center [474, 228] width 715 height 19
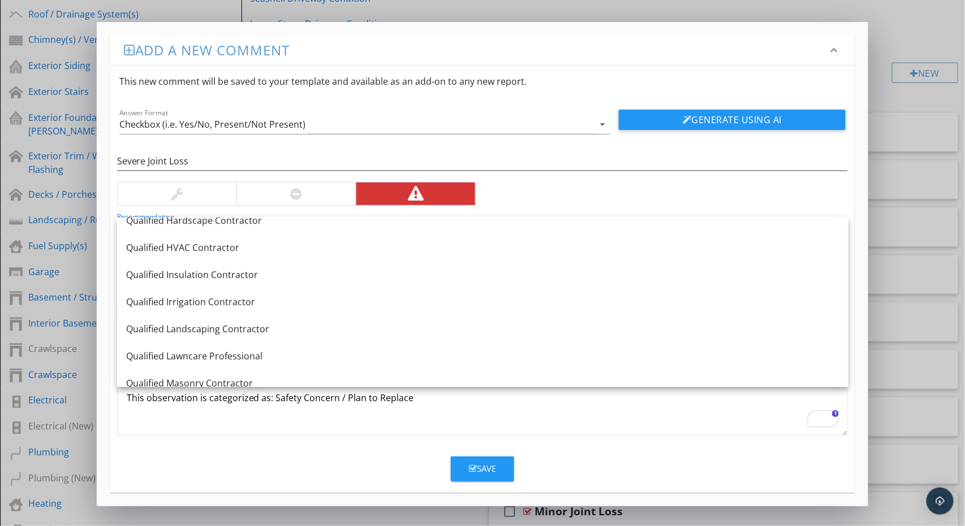
scroll to position [1178, 0]
click at [326, 231] on link "Qualified Hardscape Contractor" at bounding box center [482, 219] width 731 height 27
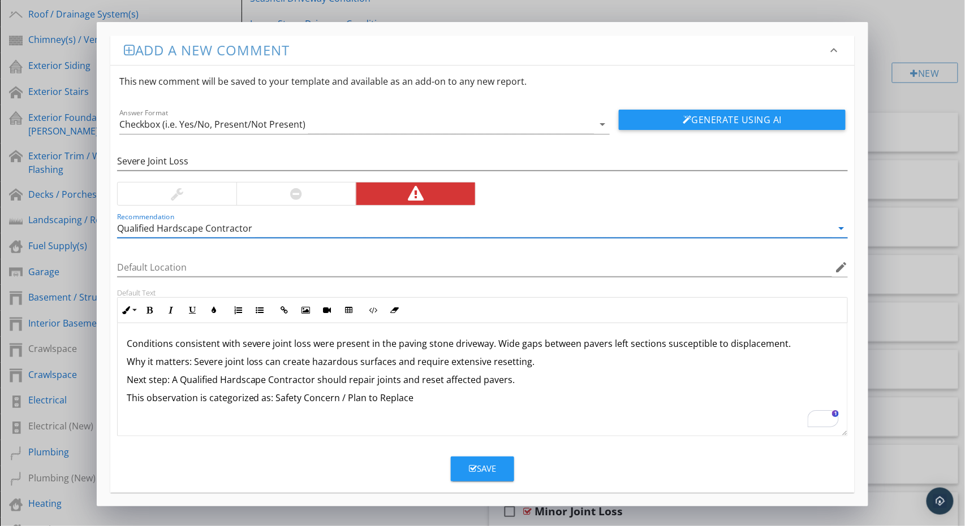
click at [473, 459] on button "Save" at bounding box center [482, 469] width 63 height 25
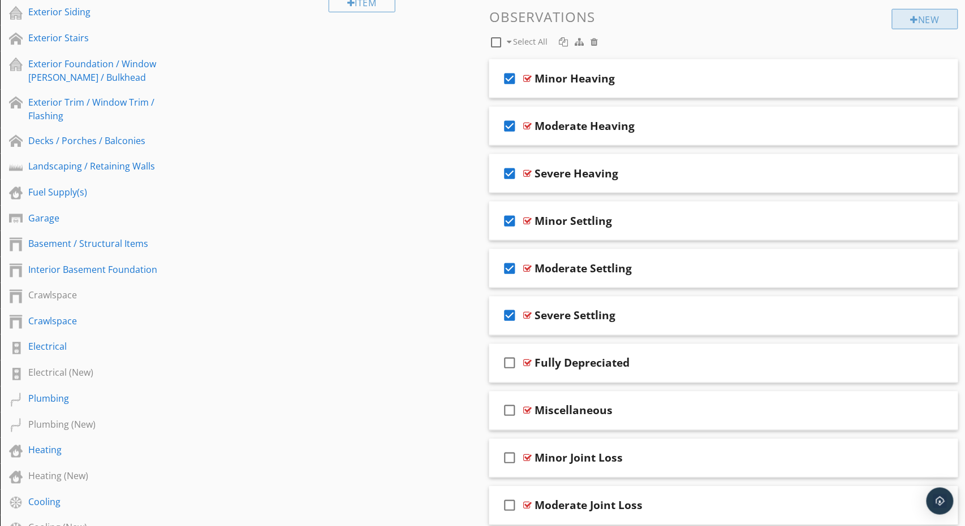
scroll to position [429, 0]
click at [919, 18] on div "New" at bounding box center [925, 18] width 66 height 20
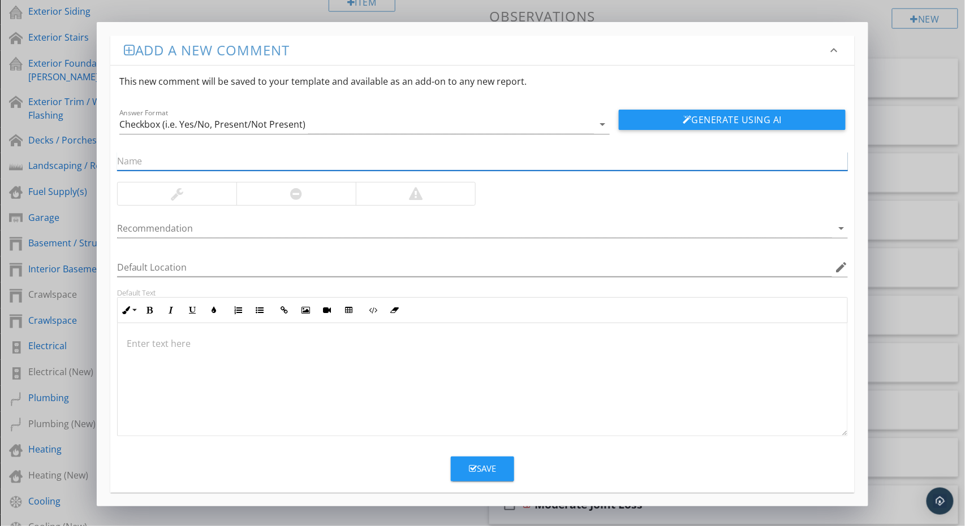
paste input "Weed Growth"
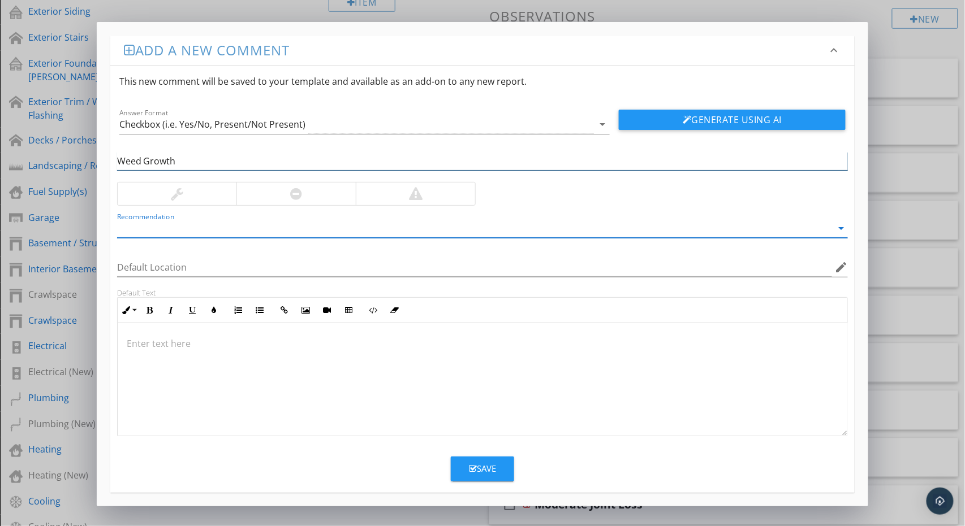
click at [257, 163] on input "Weed Growth" at bounding box center [482, 161] width 731 height 19
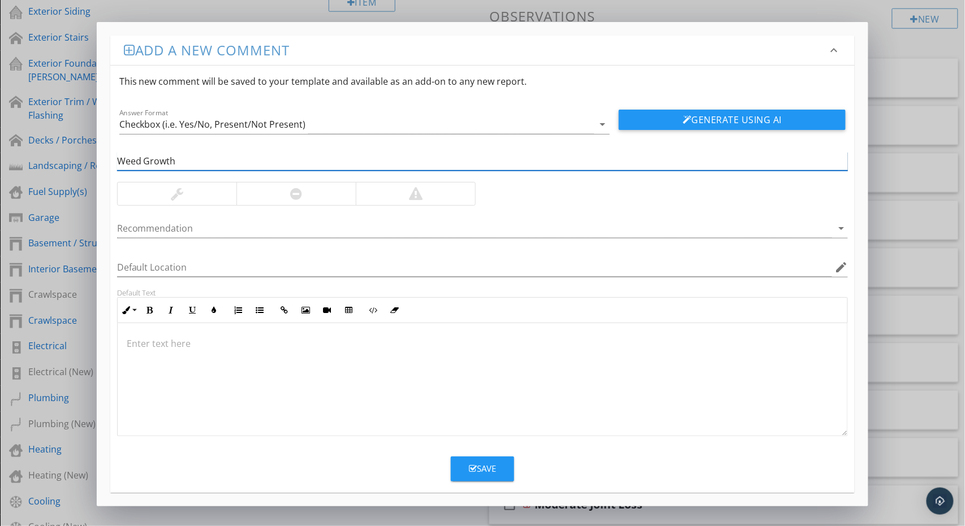
click at [257, 163] on input "Weed Growth" at bounding box center [482, 161] width 731 height 19
paste input "In [GEOGRAPHIC_DATA]"
type input "Weed Growth In Paving Stone Driveway"
click at [265, 350] on div at bounding box center [483, 379] width 730 height 113
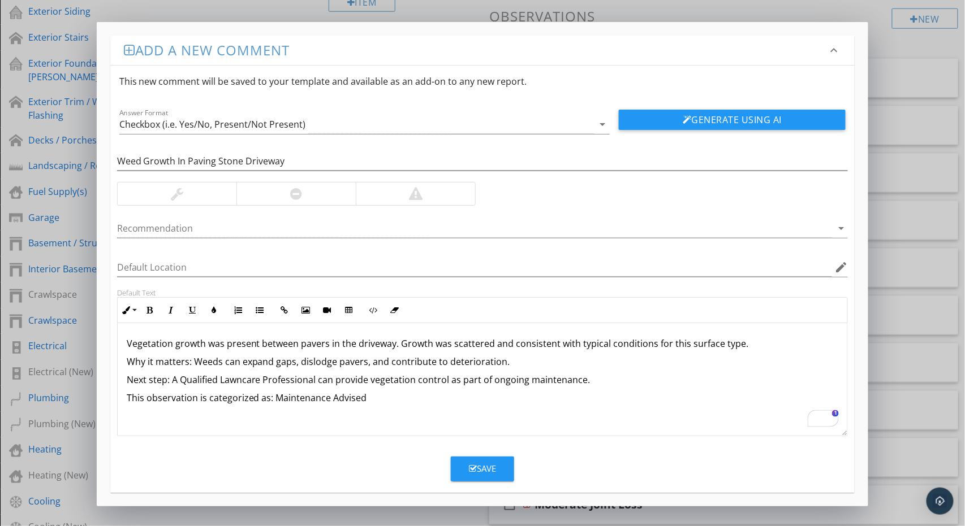
click at [214, 191] on div at bounding box center [177, 194] width 119 height 23
click at [206, 226] on div at bounding box center [474, 228] width 715 height 19
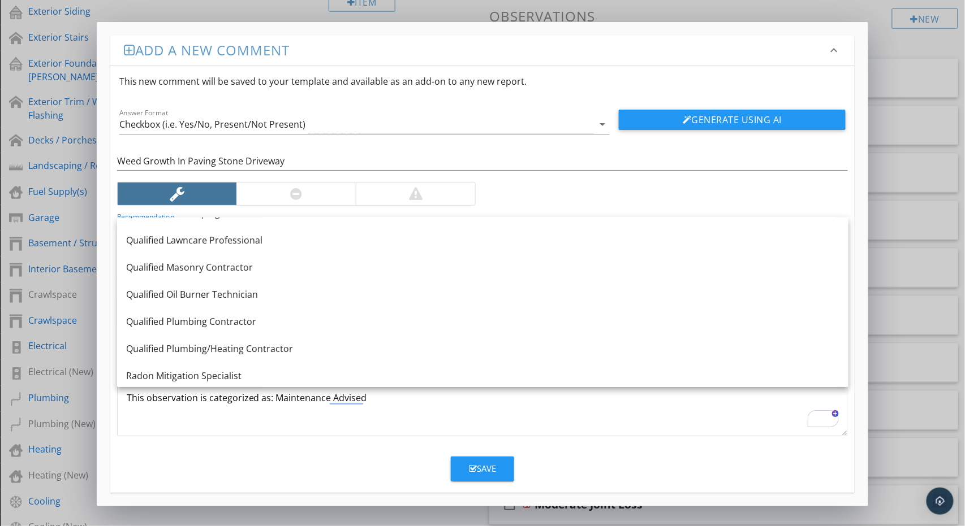
scroll to position [1291, 0]
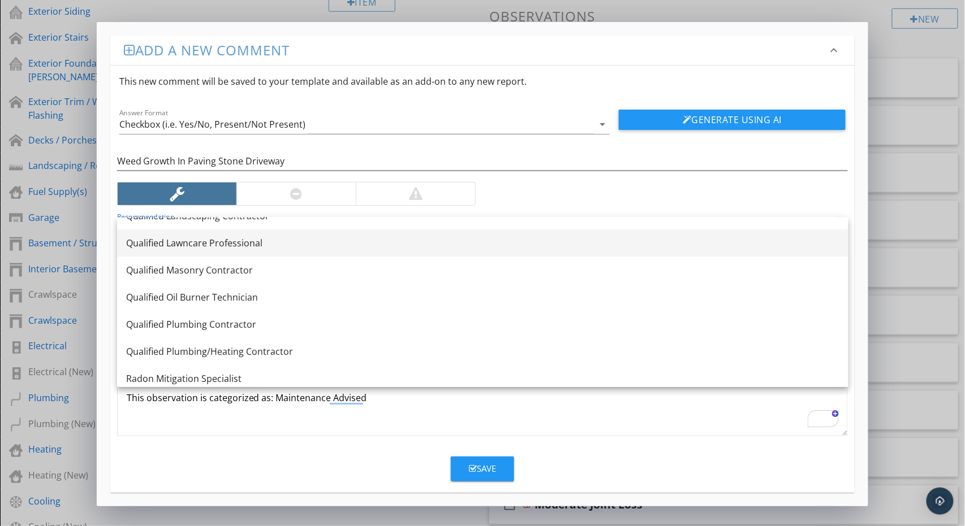
click at [351, 253] on link "Qualified Lawncare Professional" at bounding box center [482, 243] width 731 height 27
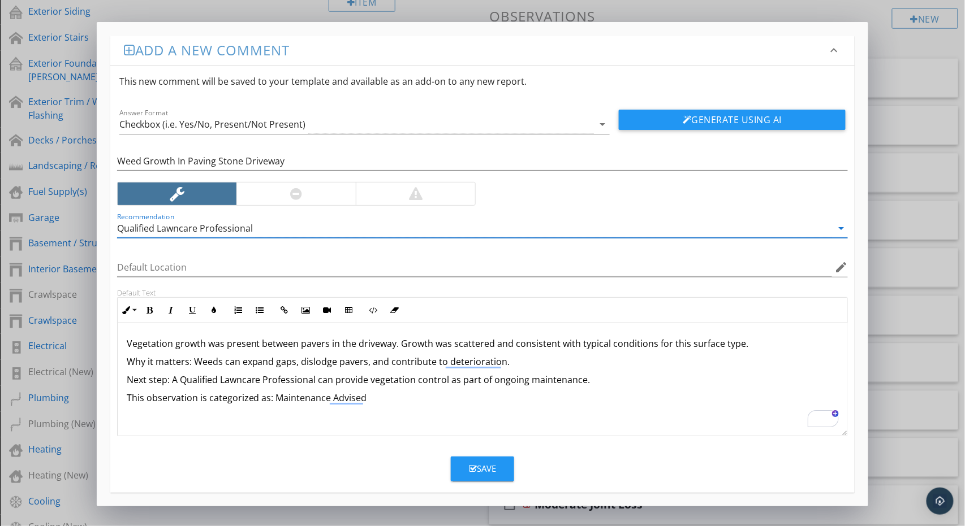
click at [478, 464] on div "Save" at bounding box center [482, 469] width 27 height 13
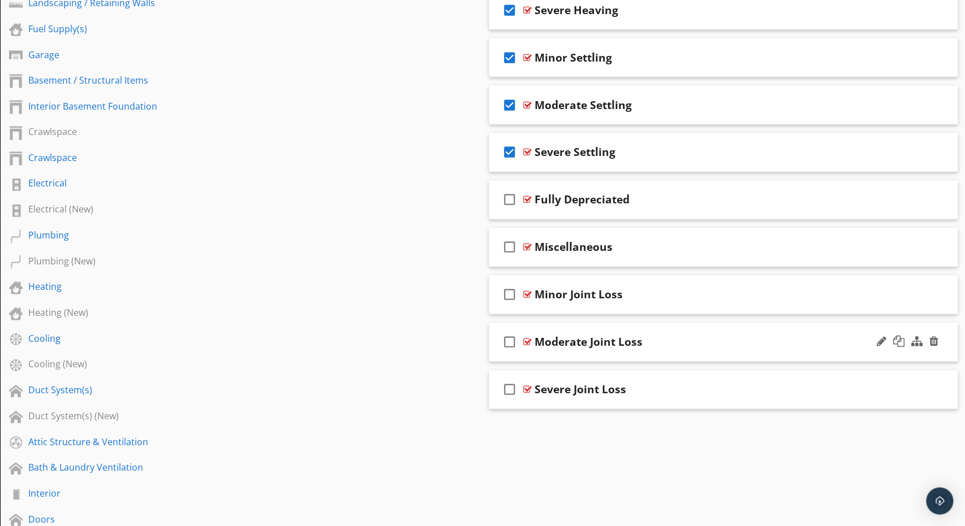
scroll to position [595, 0]
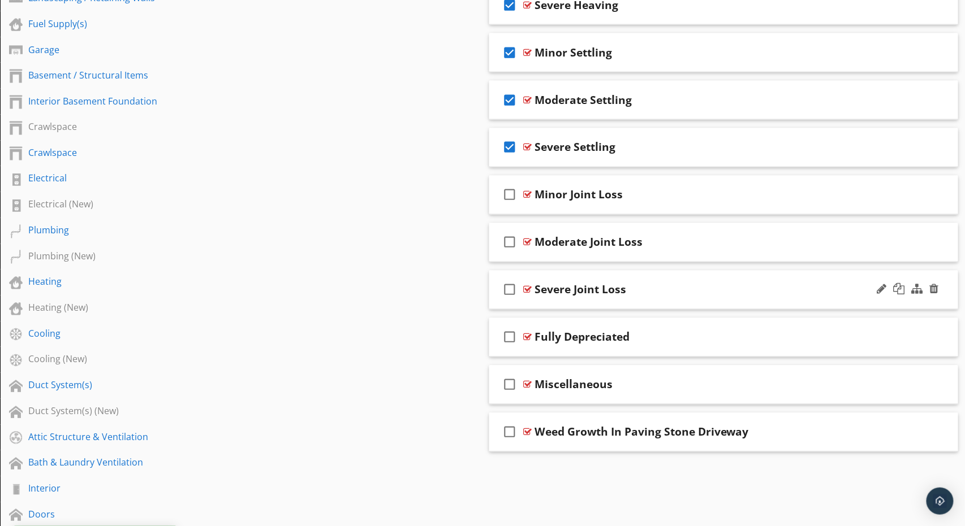
drag, startPoint x: 716, startPoint y: 370, endPoint x: 714, endPoint y: 271, distance: 99.0
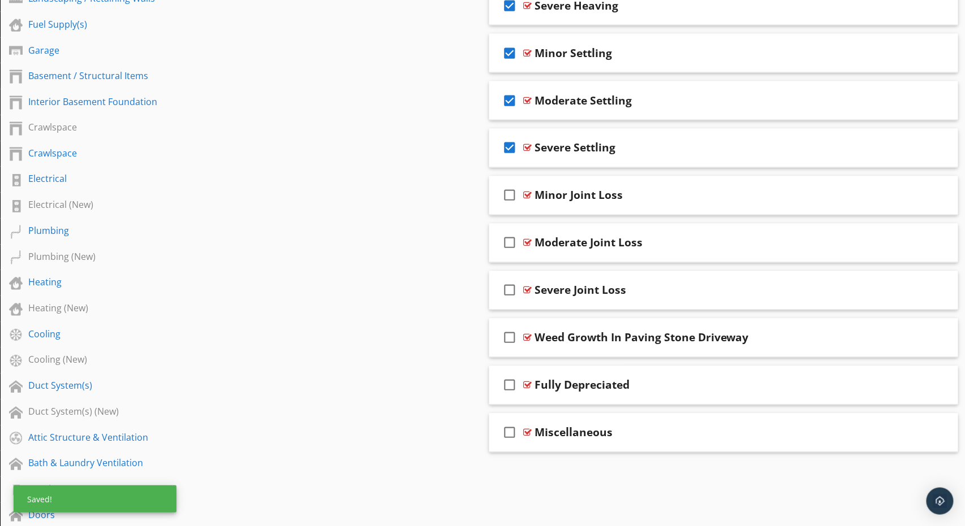
drag, startPoint x: 690, startPoint y: 419, endPoint x: 294, endPoint y: 7, distance: 571.1
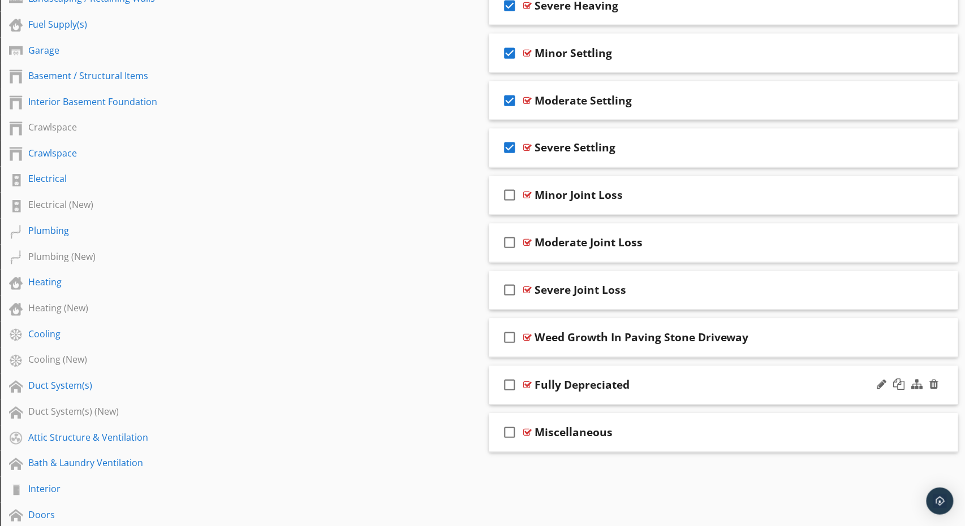
click at [677, 373] on div "check_box_outline_blank Fully Depreciated" at bounding box center [723, 385] width 469 height 39
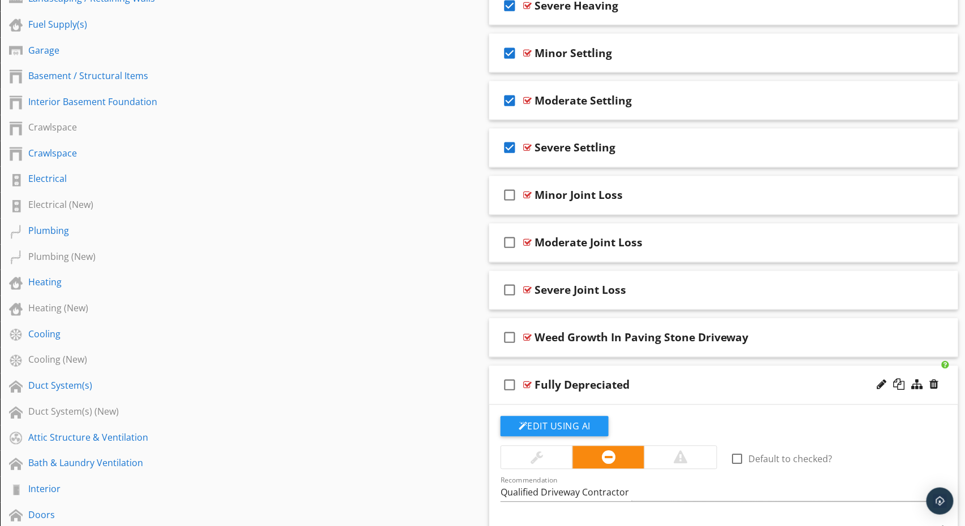
click at [678, 452] on div at bounding box center [680, 458] width 14 height 14
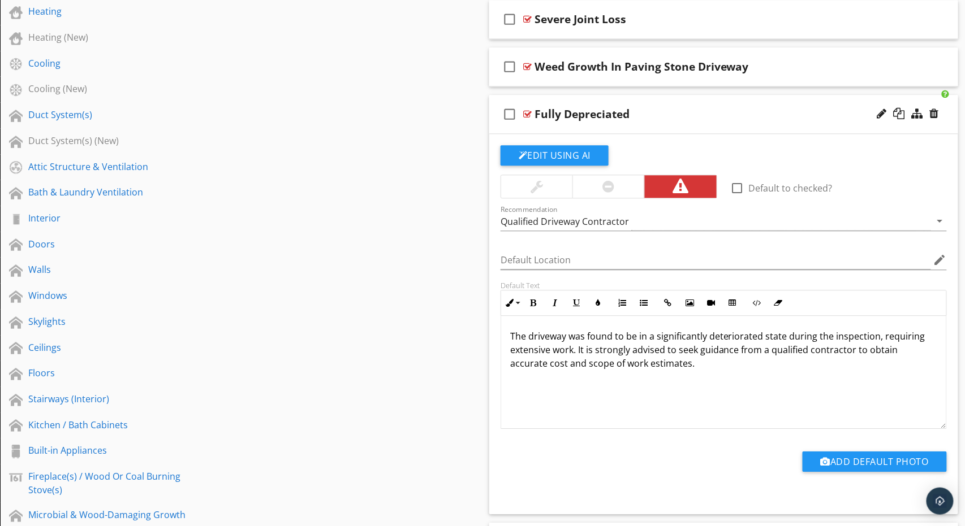
scroll to position [0, 0]
click at [687, 375] on div "The driveway was found to be in a significantly deteriorated state during the i…" at bounding box center [723, 372] width 445 height 113
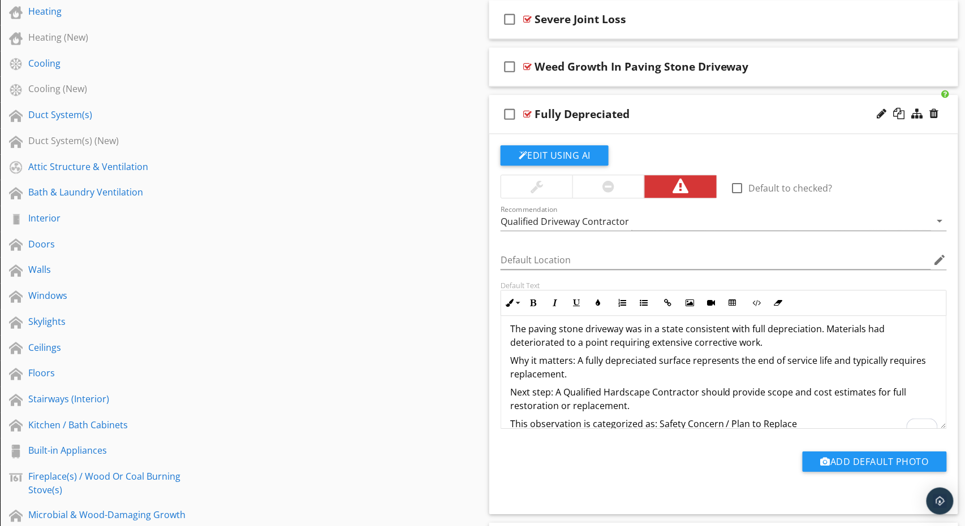
scroll to position [7, 0]
click at [586, 218] on div "Qualified Driveway Contractor" at bounding box center [564, 222] width 128 height 10
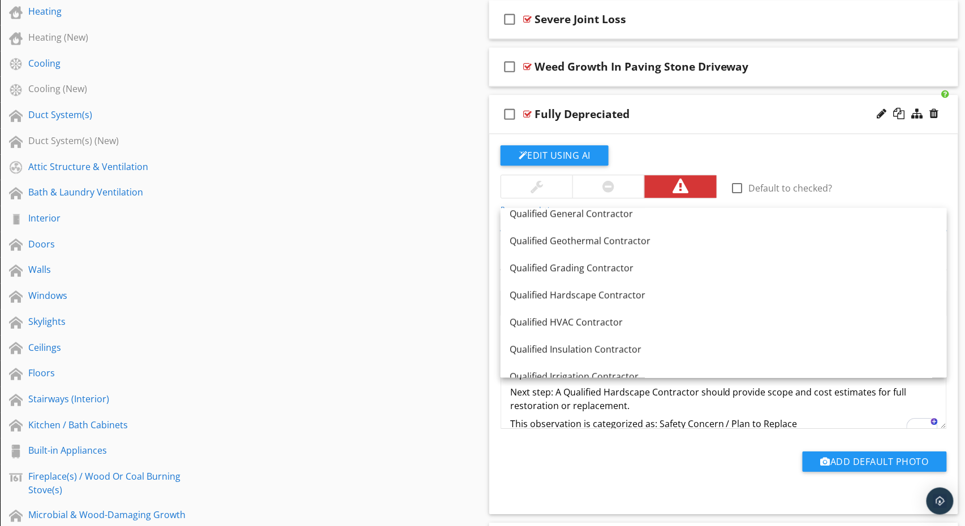
scroll to position [1098, 0]
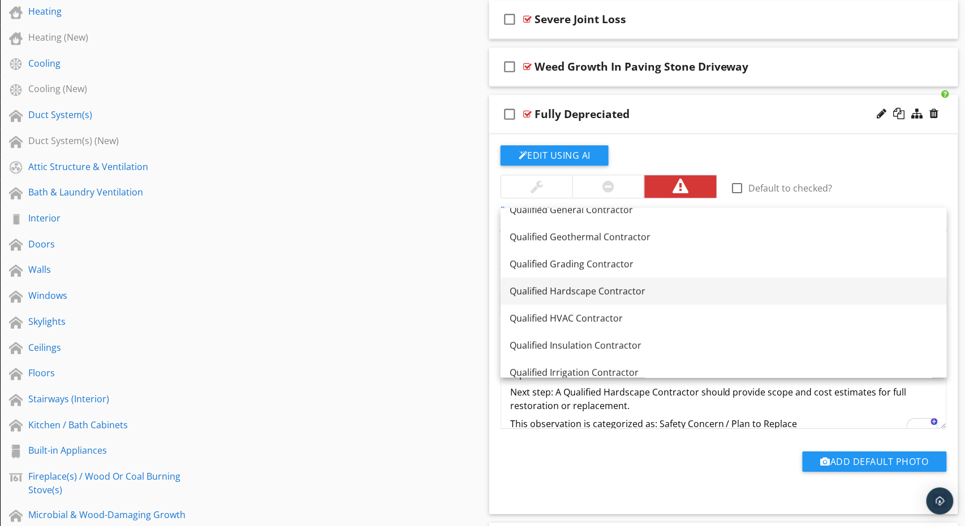
click at [594, 289] on div "Qualified Hardscape Contractor" at bounding box center [723, 291] width 428 height 14
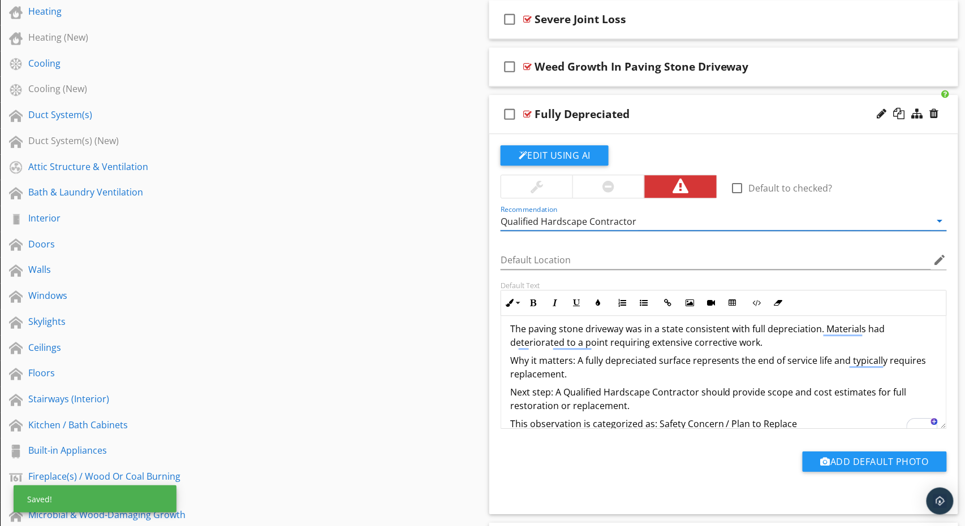
scroll to position [7, 0]
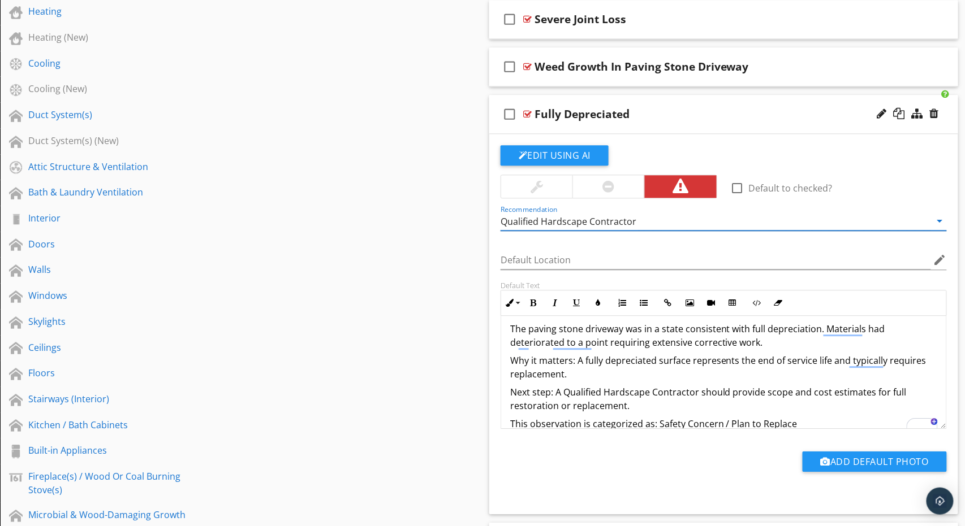
click at [656, 103] on div "check_box_outline_blank Fully Depreciated" at bounding box center [723, 114] width 469 height 39
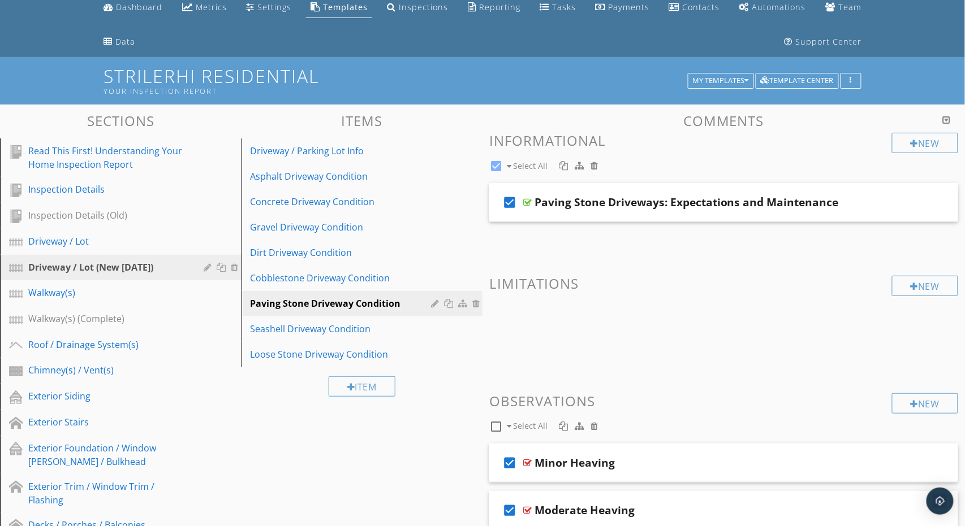
scroll to position [0, 0]
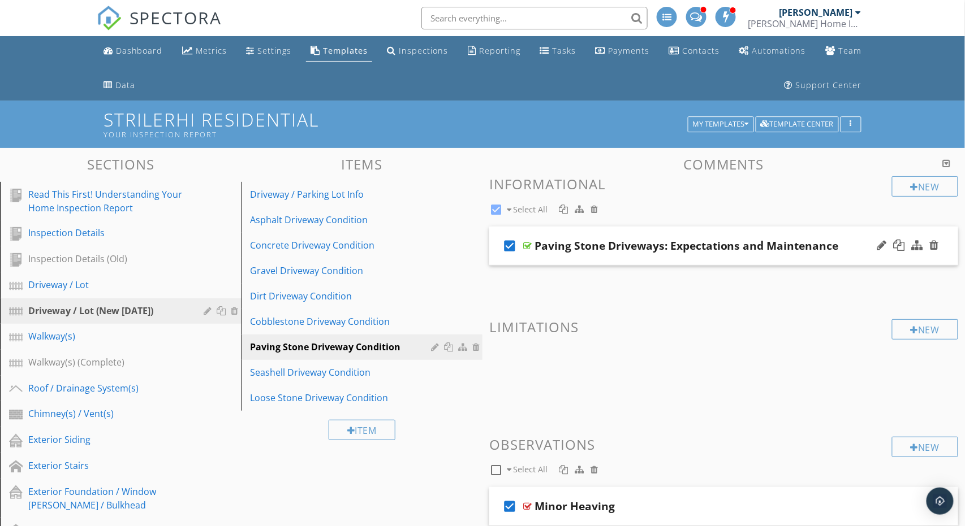
click at [863, 236] on div "check_box Paving Stone Driveways: Expectations and Maintenance" at bounding box center [723, 246] width 469 height 39
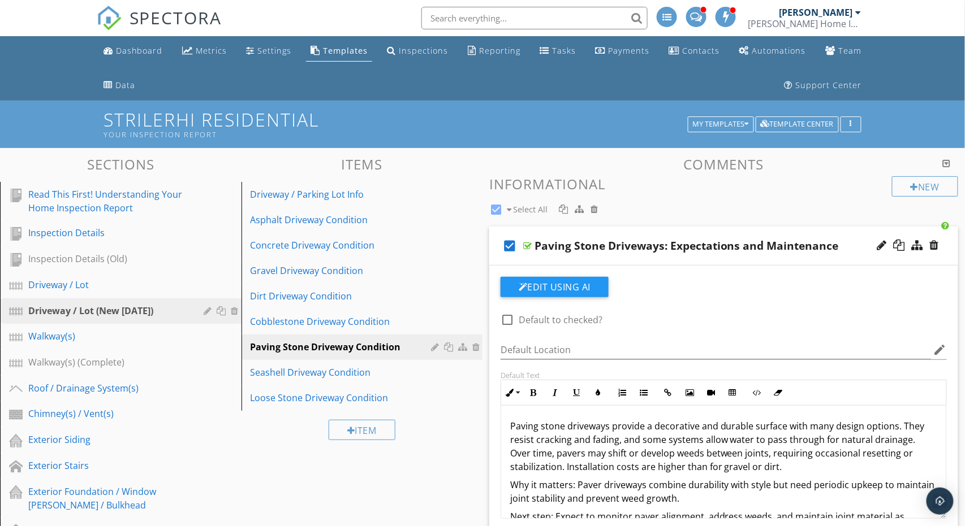
click at [621, 426] on p "Paving stone driveways provide a decorative and durable surface with many desig…" at bounding box center [723, 447] width 427 height 54
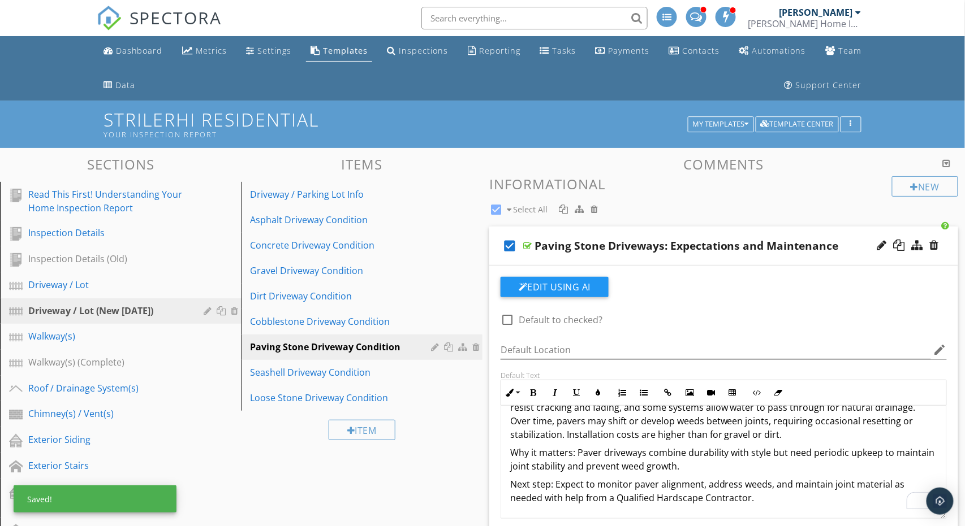
scroll to position [32, 0]
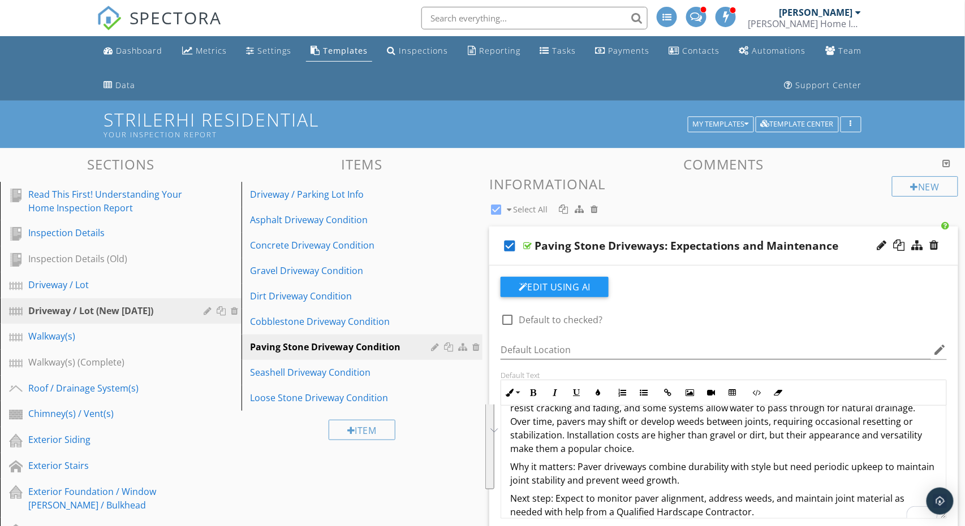
scroll to position [45, 0]
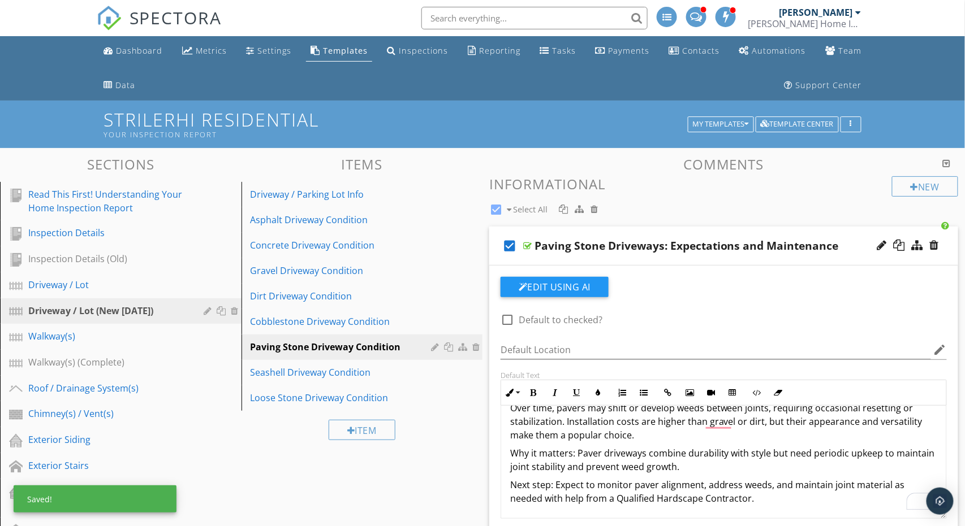
click at [849, 231] on div "check_box Paving Stone Driveways: Expectations and Maintenance" at bounding box center [723, 246] width 469 height 39
